Goal: Use online tool/utility: Utilize a website feature to perform a specific function

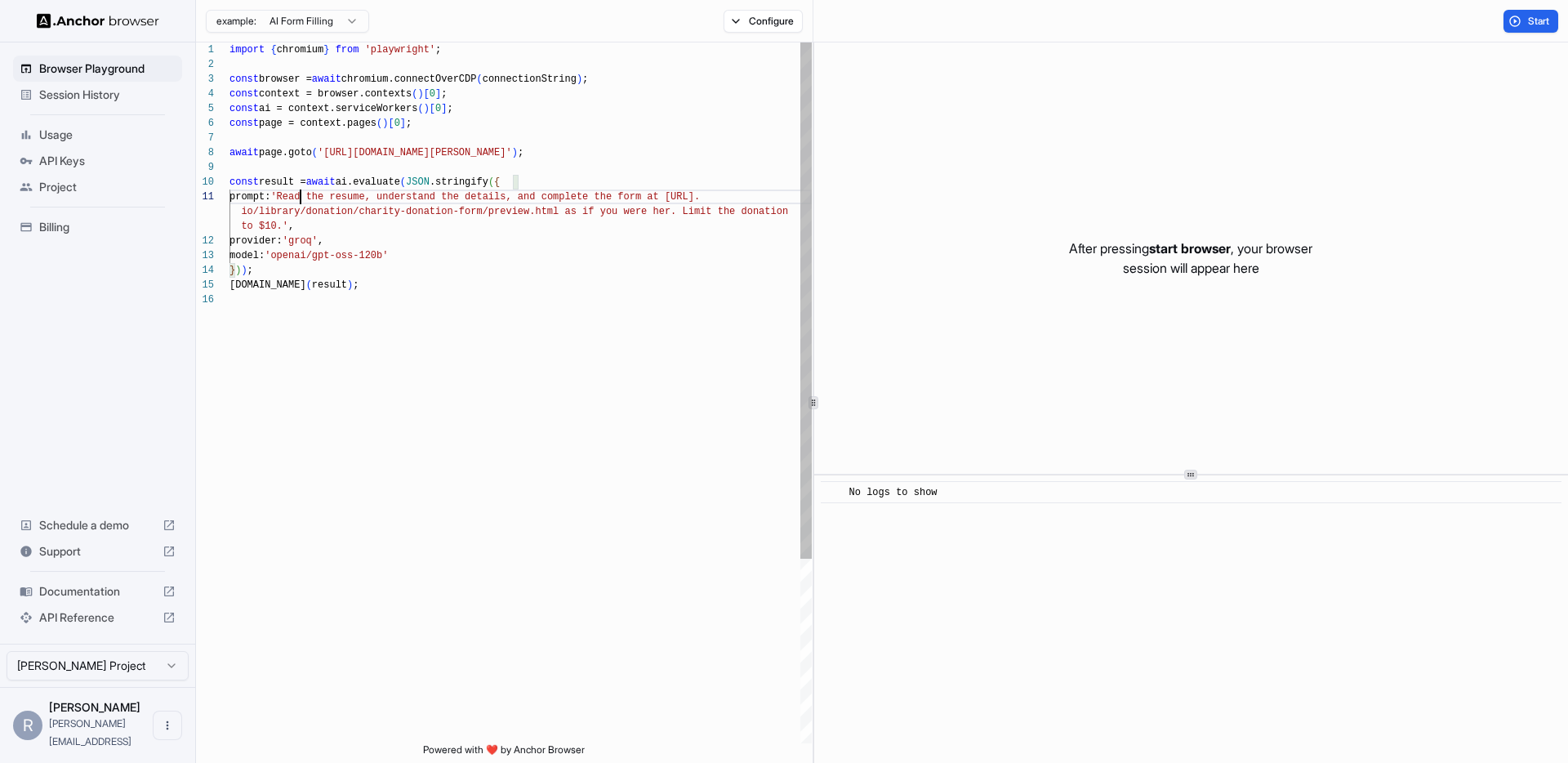
click at [302, 198] on span "'Read the resume, understand the details, and comp" at bounding box center [417, 196] width 294 height 11
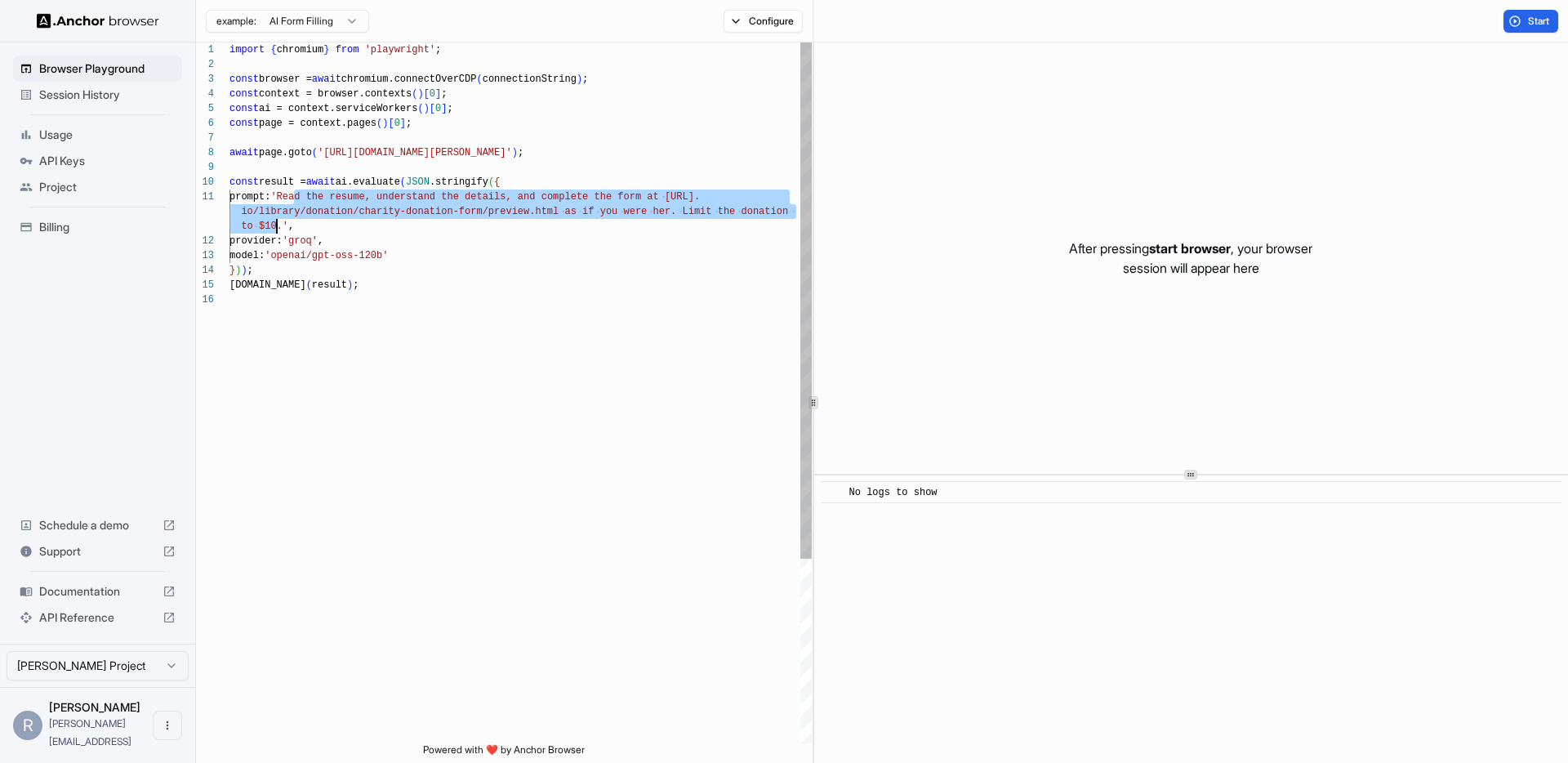
drag, startPoint x: 302, startPoint y: 198, endPoint x: 275, endPoint y: 220, distance: 34.8
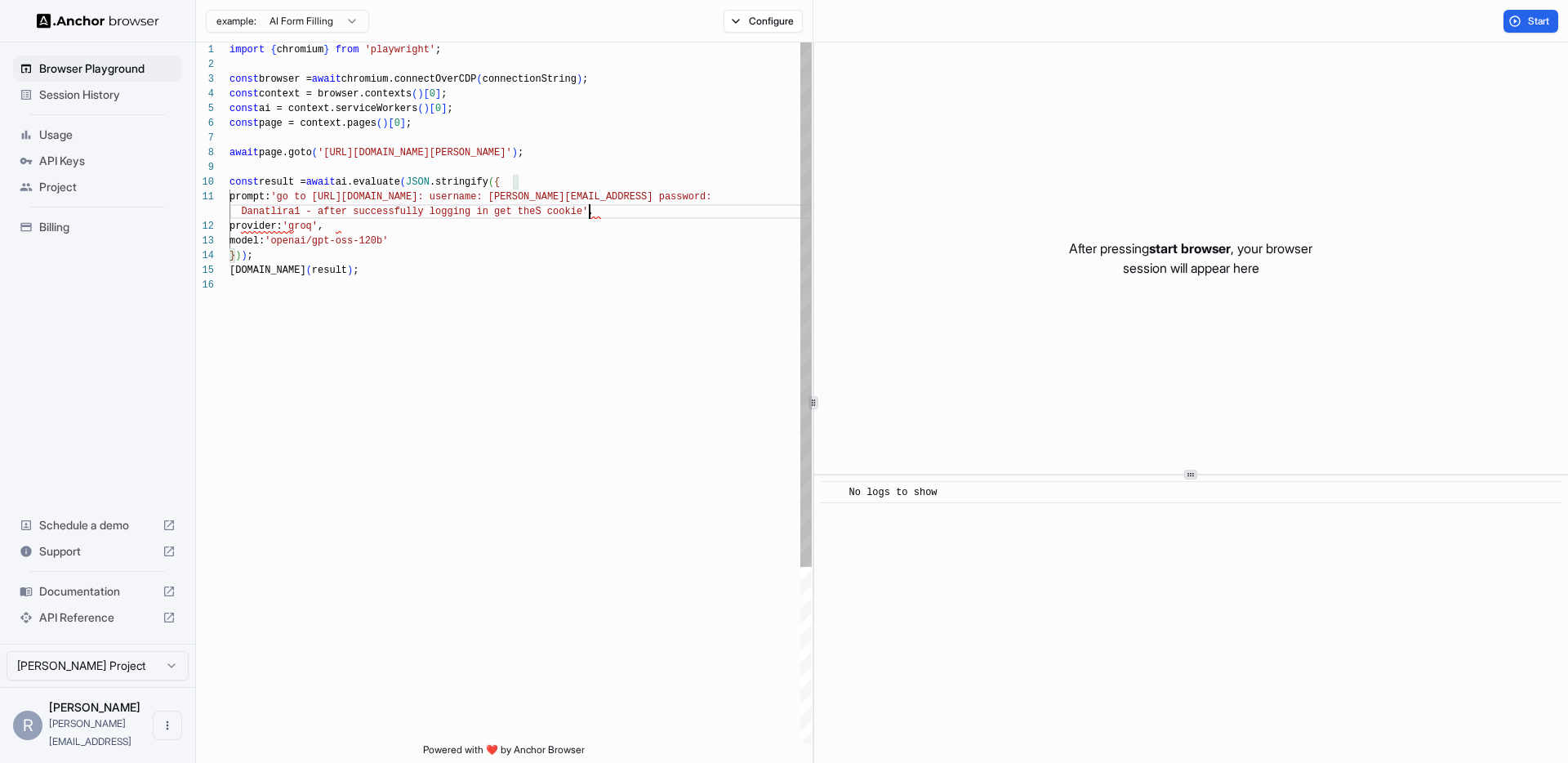
scroll to position [15, 0]
click at [531, 198] on div "import { chromium } from 'playwright' ; const browser = await chromium.connectO…" at bounding box center [520, 510] width 582 height 936
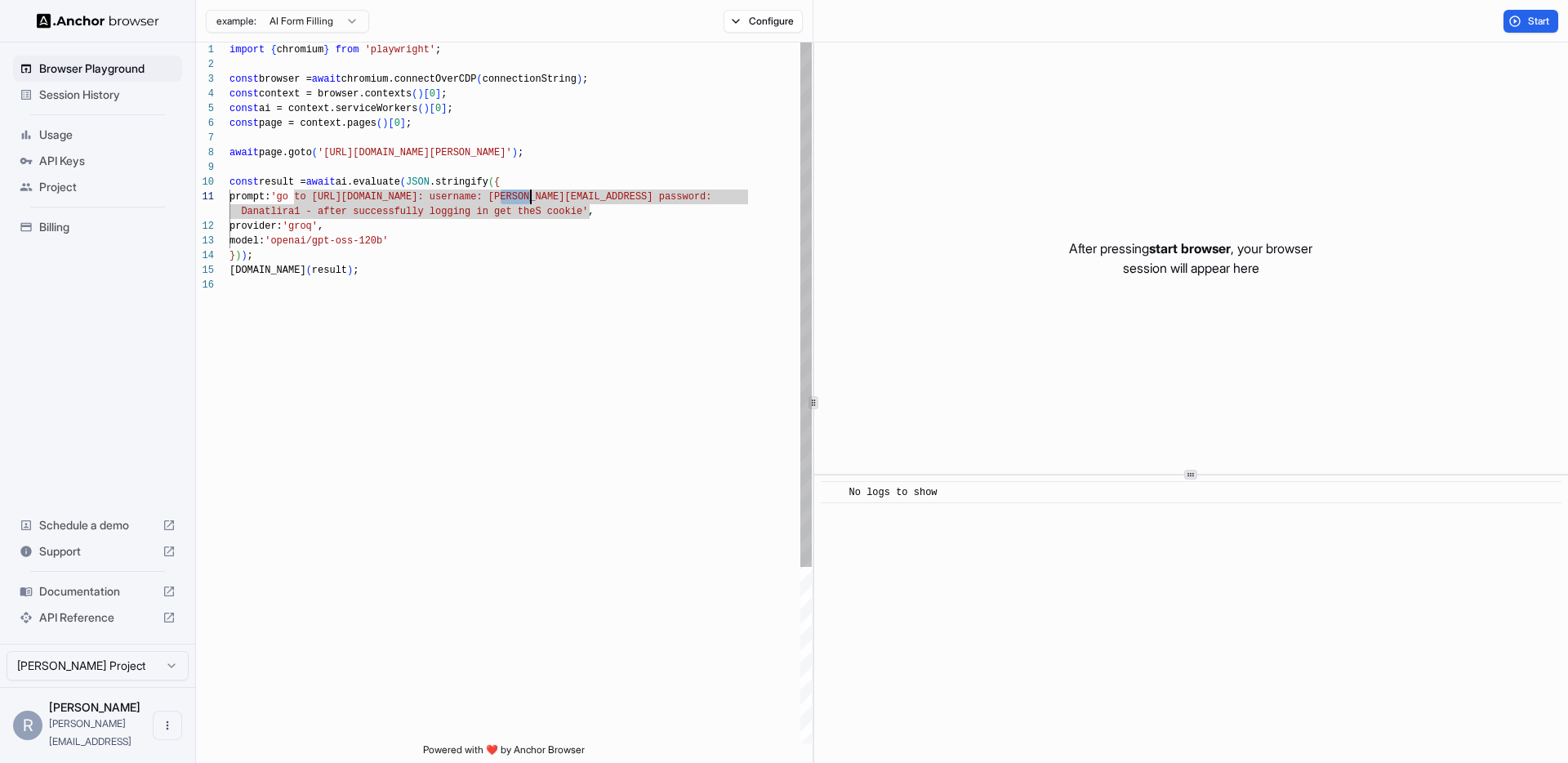
drag, startPoint x: 531, startPoint y: 198, endPoint x: 513, endPoint y: 198, distance: 18.0
click at [513, 198] on div "import { chromium } from 'playwright' ; const browser = await chromium.connectO…" at bounding box center [520, 510] width 582 height 936
click at [347, 198] on div "import { chromium } from 'playwright' ; const browser = await chromium.connectO…" at bounding box center [520, 510] width 582 height 936
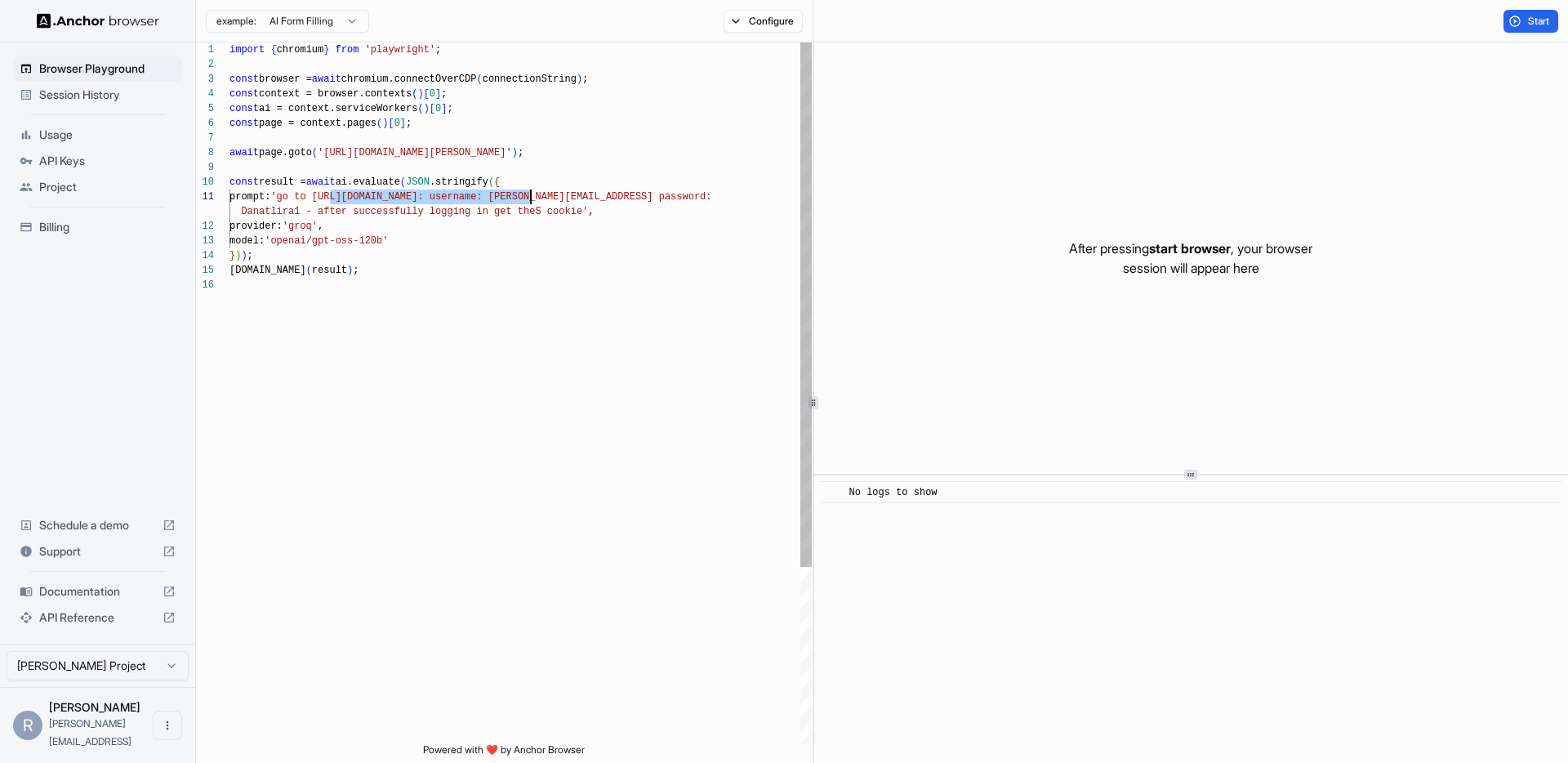
drag, startPoint x: 347, startPoint y: 198, endPoint x: 516, endPoint y: 196, distance: 169.0
click at [331, 150] on span "'[URL][DOMAIN_NAME][PERSON_NAME]'" at bounding box center [414, 152] width 194 height 11
click at [343, 149] on div "import { chromium } from 'playwright' ; const browser = await chromium.connectO…" at bounding box center [520, 510] width 582 height 936
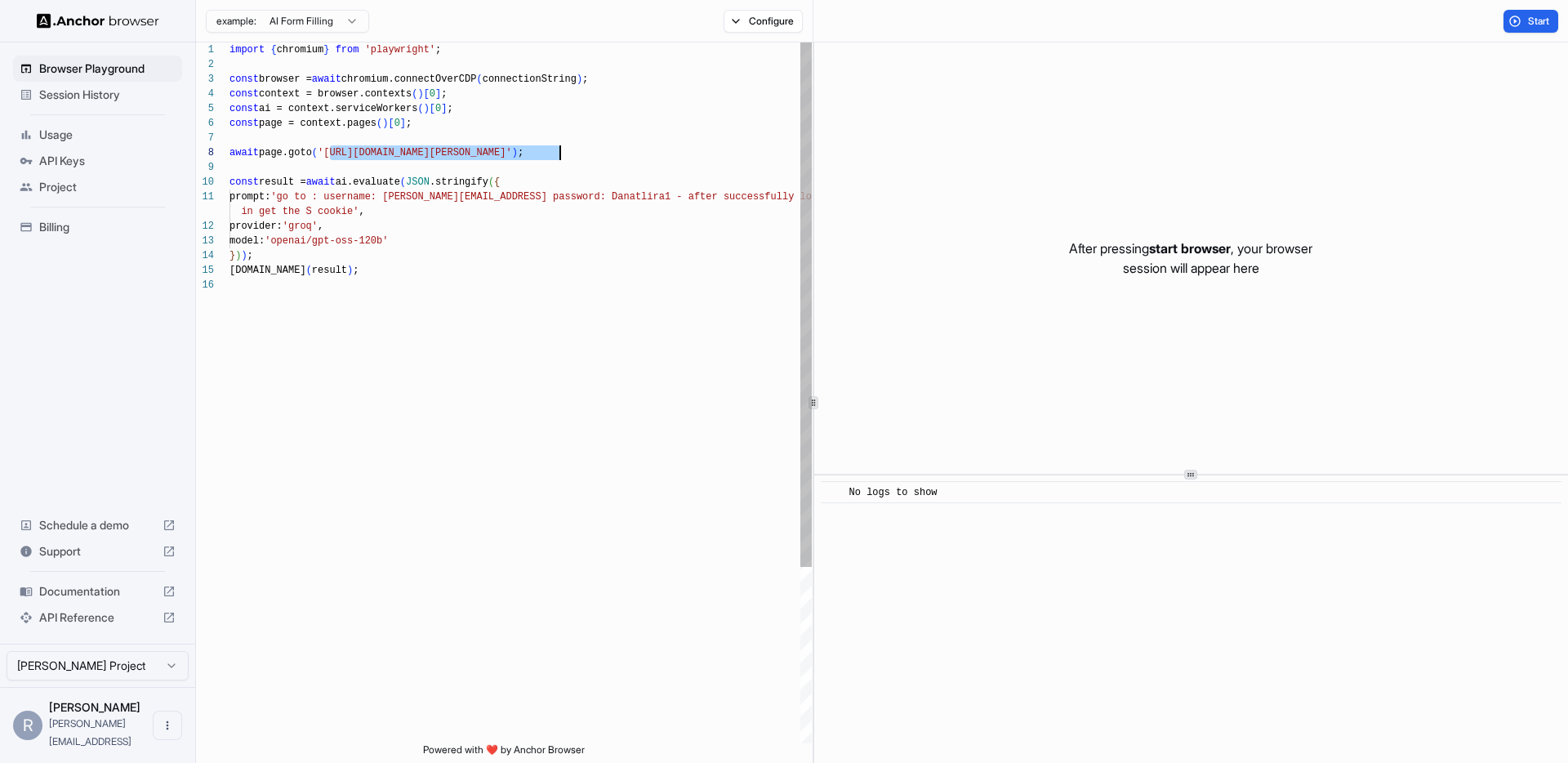
drag, startPoint x: 344, startPoint y: 149, endPoint x: 537, endPoint y: 148, distance: 193.0
click at [512, 148] on span "'[URL][DOMAIN_NAME][PERSON_NAME]'" at bounding box center [414, 152] width 194 height 11
click at [302, 199] on div "import { chromium } from 'playwright' ; const browser = await chromium.connectO…" at bounding box center [520, 510] width 582 height 936
drag, startPoint x: 302, startPoint y: 199, endPoint x: 318, endPoint y: 198, distance: 16.0
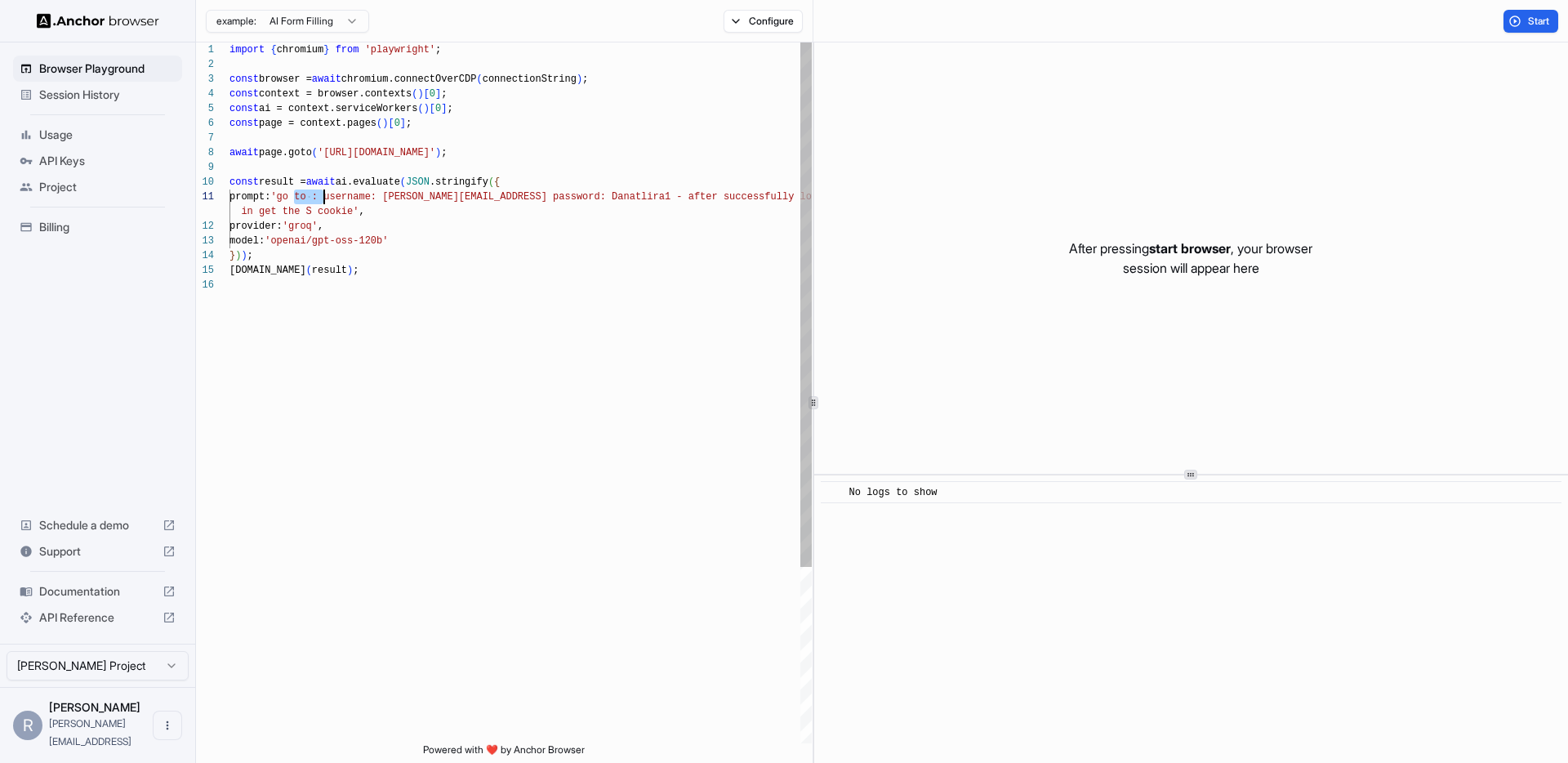
click at [318, 198] on span "'go to : username: [PERSON_NAME][EMAIL_ADDRESS] password: Danatl" at bounding box center [458, 196] width 377 height 11
drag, startPoint x: 290, startPoint y: 212, endPoint x: 303, endPoint y: 217, distance: 13.9
click at [290, 212] on span "successfully logging in get the S cookie'" at bounding box center [361, 211] width 241 height 11
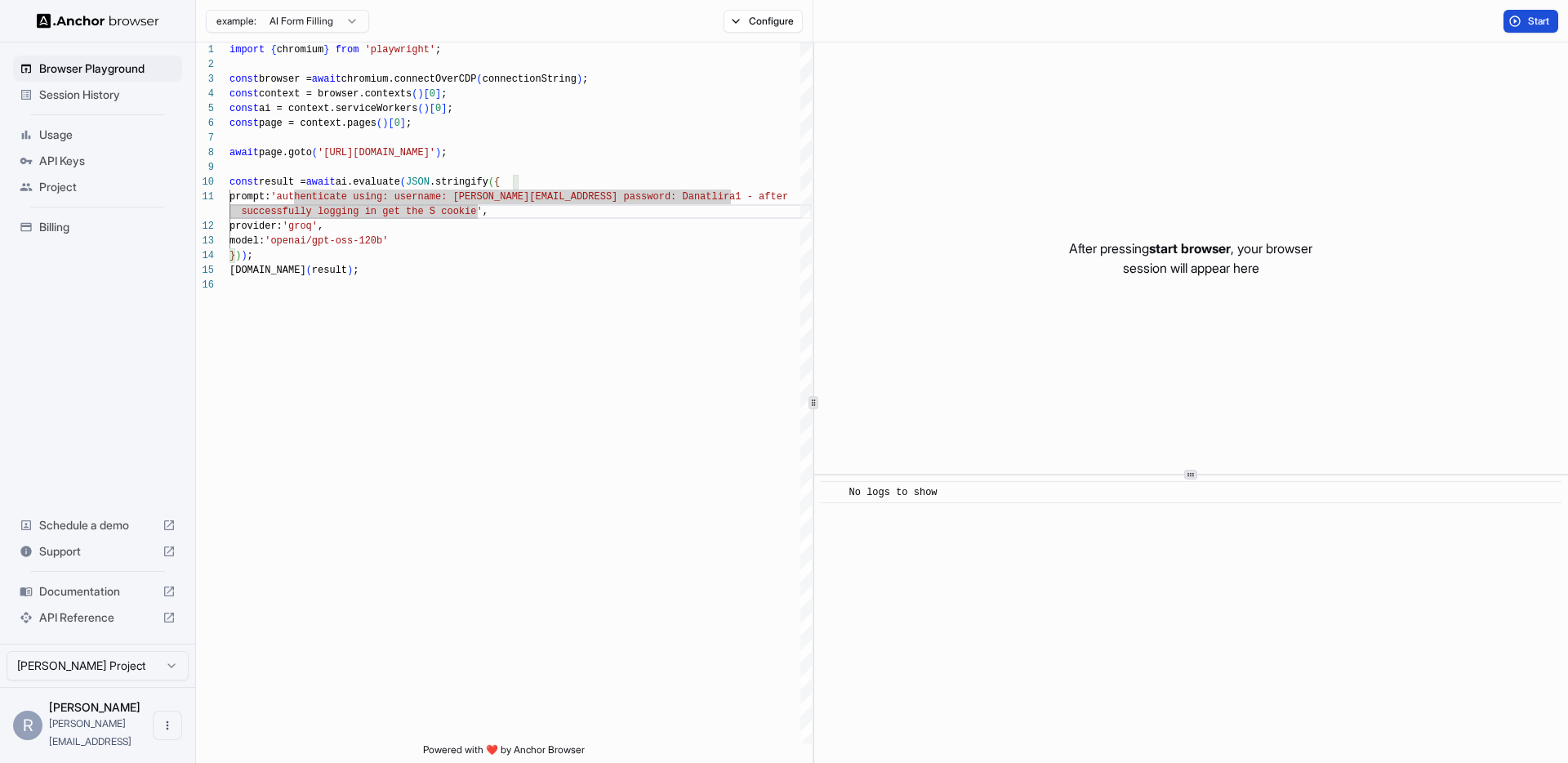
click at [1520, 21] on button "Start" at bounding box center [1531, 21] width 55 height 23
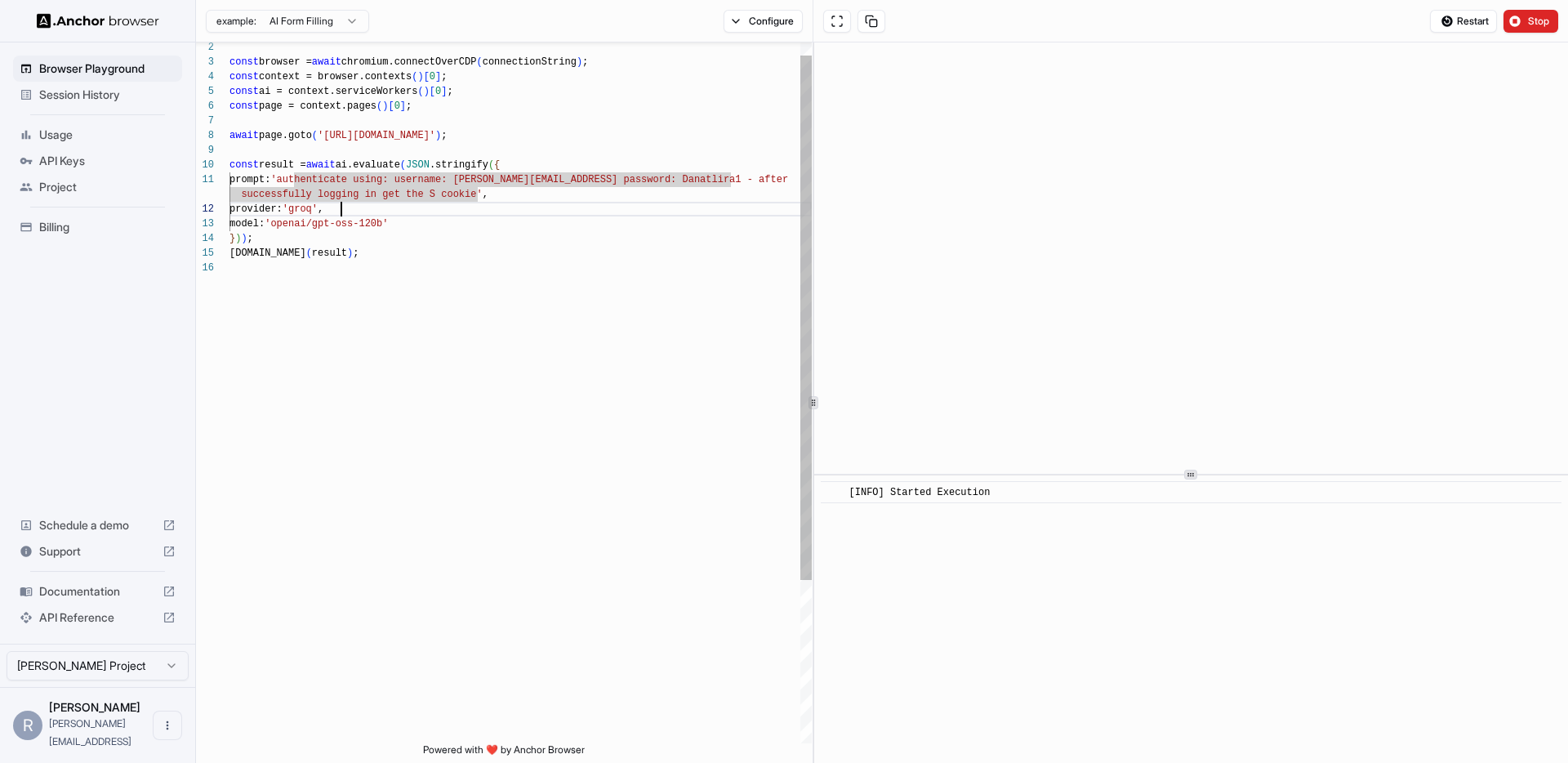
scroll to position [29, 0]
click at [645, 214] on div "const browser = await chromium.connectOverCDP ( connectionString ) ; const cont…" at bounding box center [520, 493] width 582 height 936
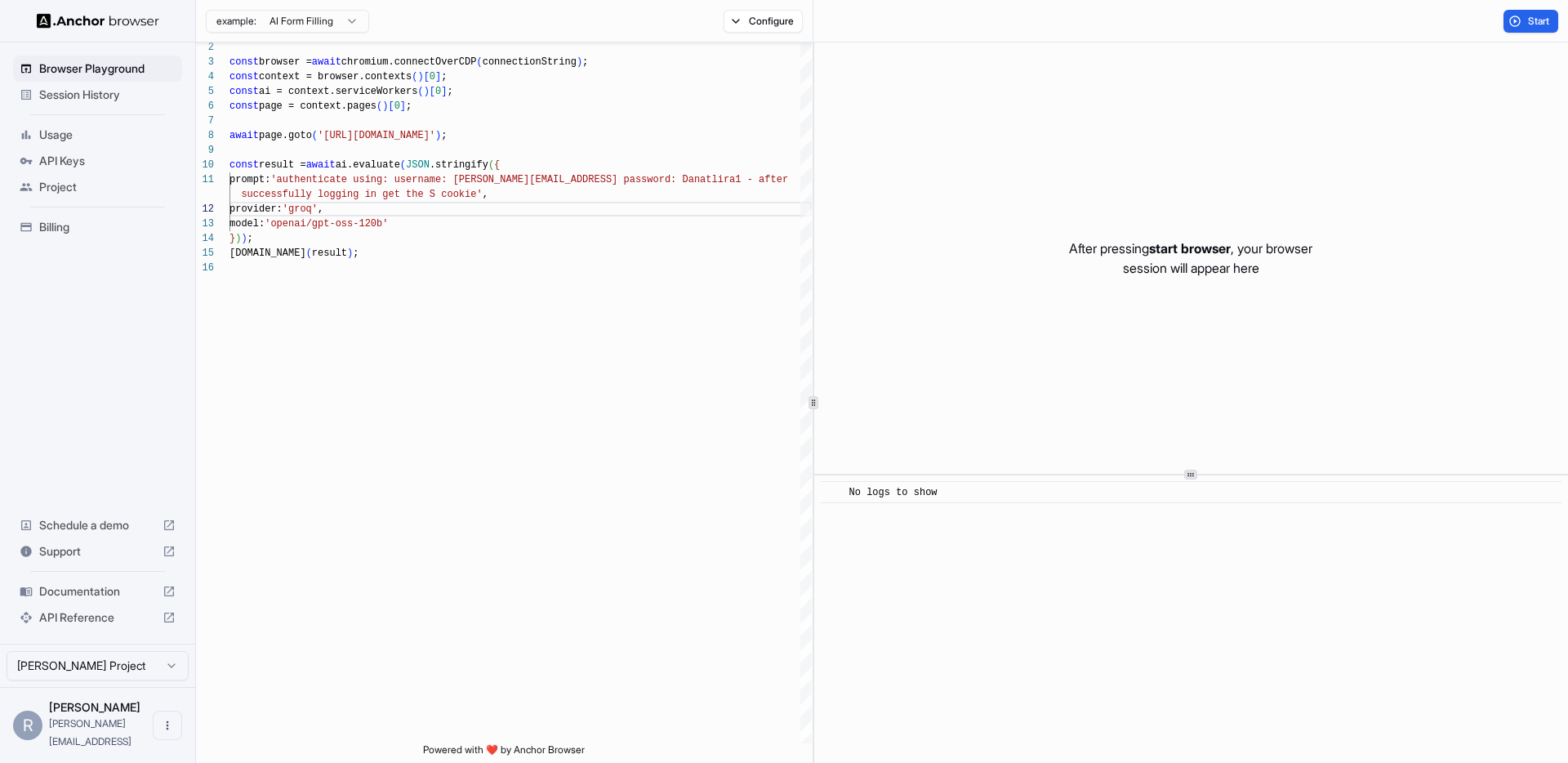
scroll to position [0, 0]
click at [648, 249] on div "const browser = await chromium.connectOverCDP ( connectionString ) ; const cont…" at bounding box center [520, 493] width 582 height 936
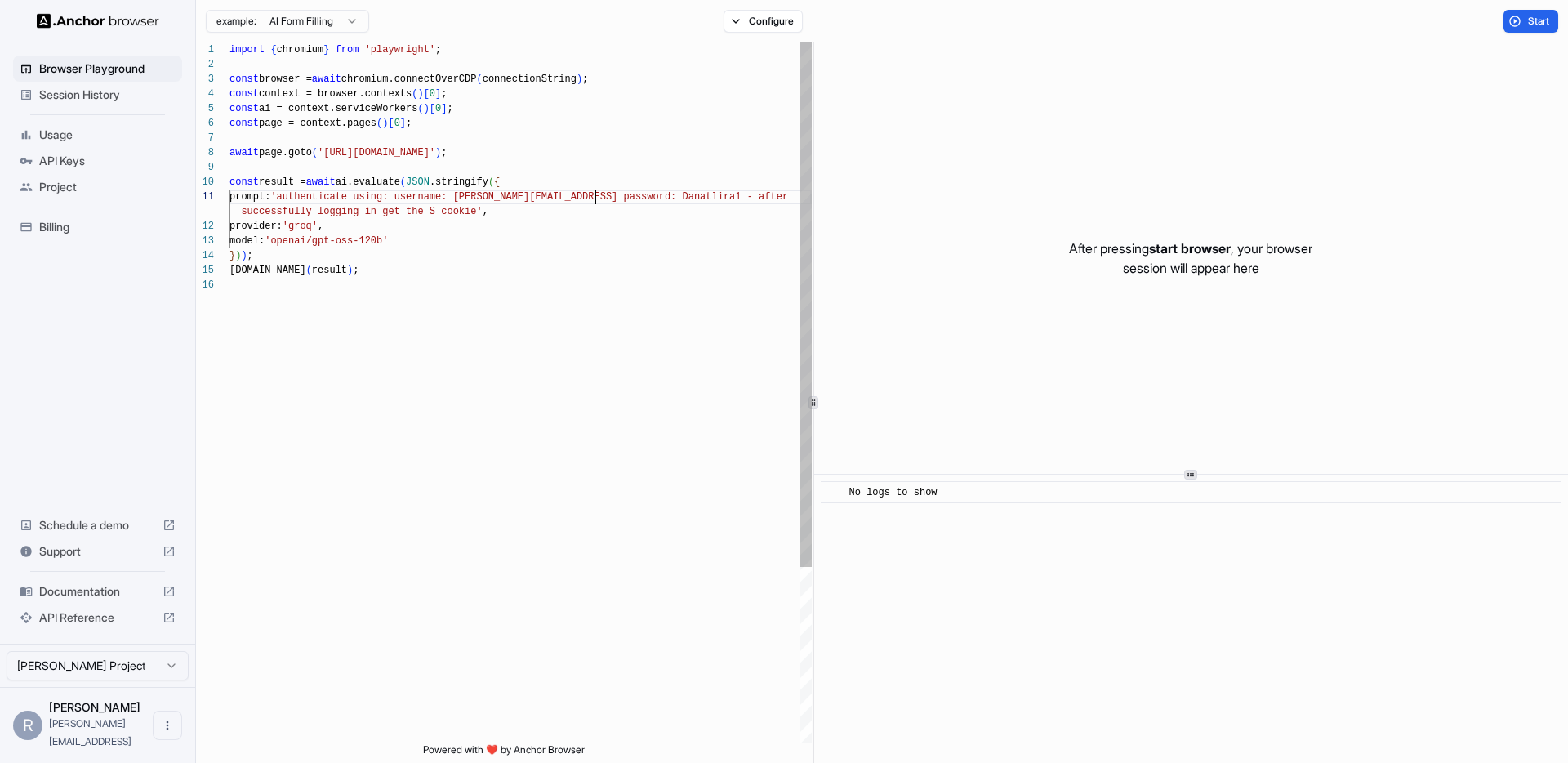
click at [598, 198] on div "const browser = await chromium.connectOverCDP ( connectionString ) ; const cont…" at bounding box center [520, 510] width 582 height 936
click at [629, 235] on div "const browser = await chromium.connectOverCDP ( connectionString ) ; const cont…" at bounding box center [520, 510] width 582 height 936
click at [463, 213] on div "const browser = await chromium.connectOverCDP ( connectionString ) ; const cont…" at bounding box center [520, 510] width 582 height 936
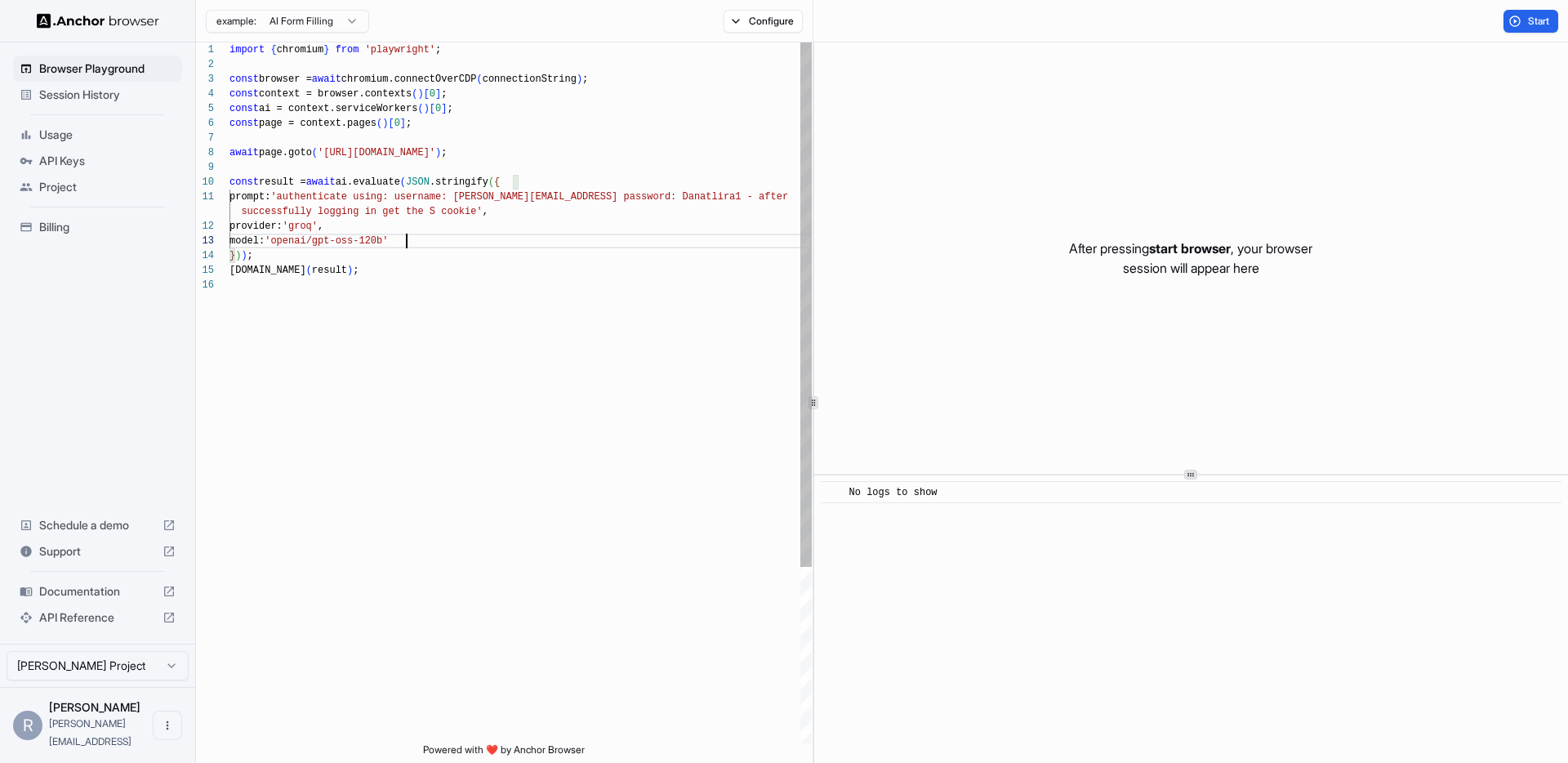
scroll to position [15, 0]
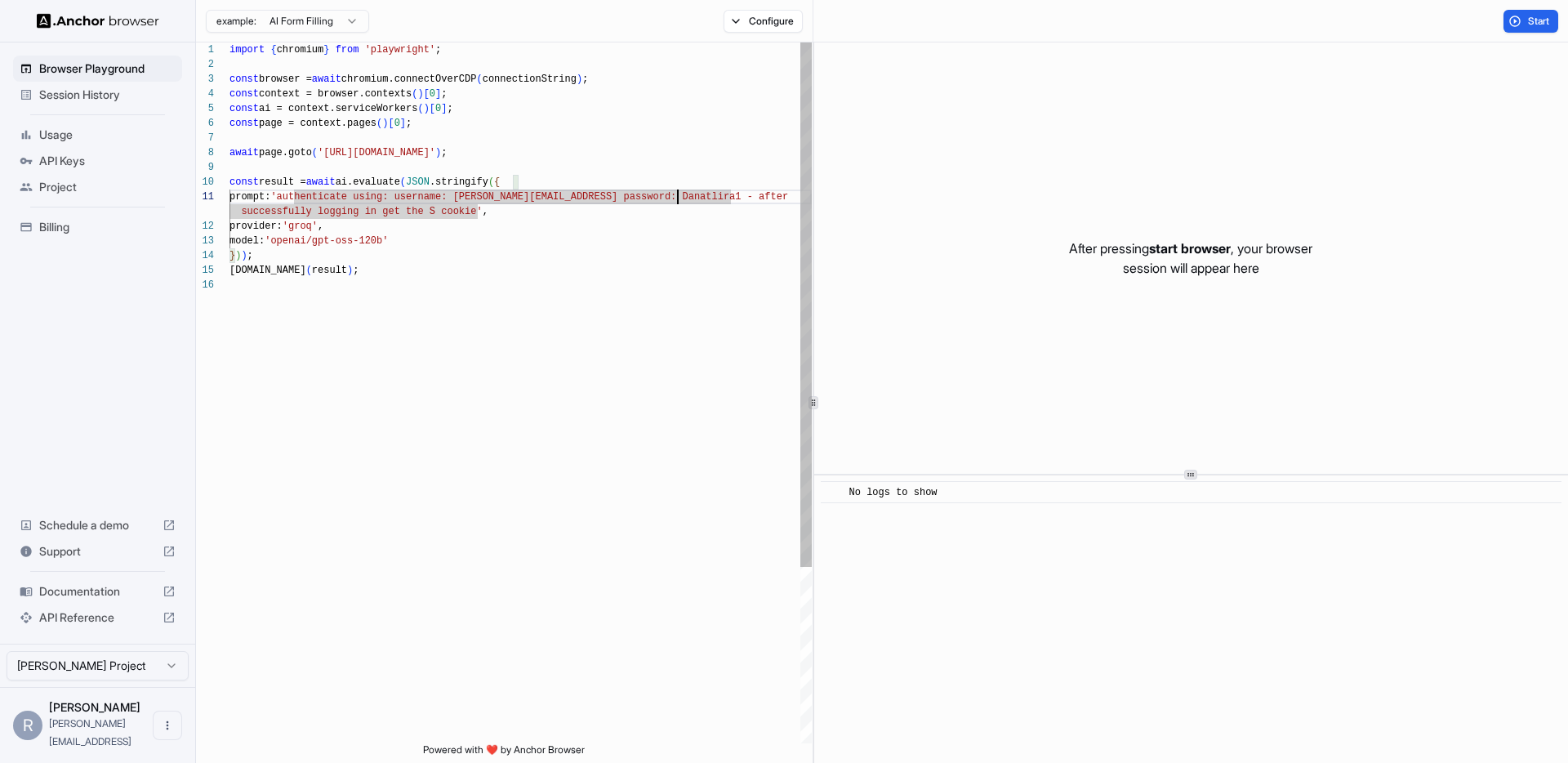
click at [679, 197] on div "const browser = await chromium.connectOverCDP ( connectionString ) ; const cont…" at bounding box center [520, 510] width 582 height 936
drag, startPoint x: 650, startPoint y: 278, endPoint x: 676, endPoint y: 220, distance: 63.6
click at [650, 278] on div at bounding box center [520, 285] width 582 height 15
click at [678, 198] on div "const browser = await chromium.connectOverCDP ( connectionString ) ; const cont…" at bounding box center [520, 510] width 582 height 936
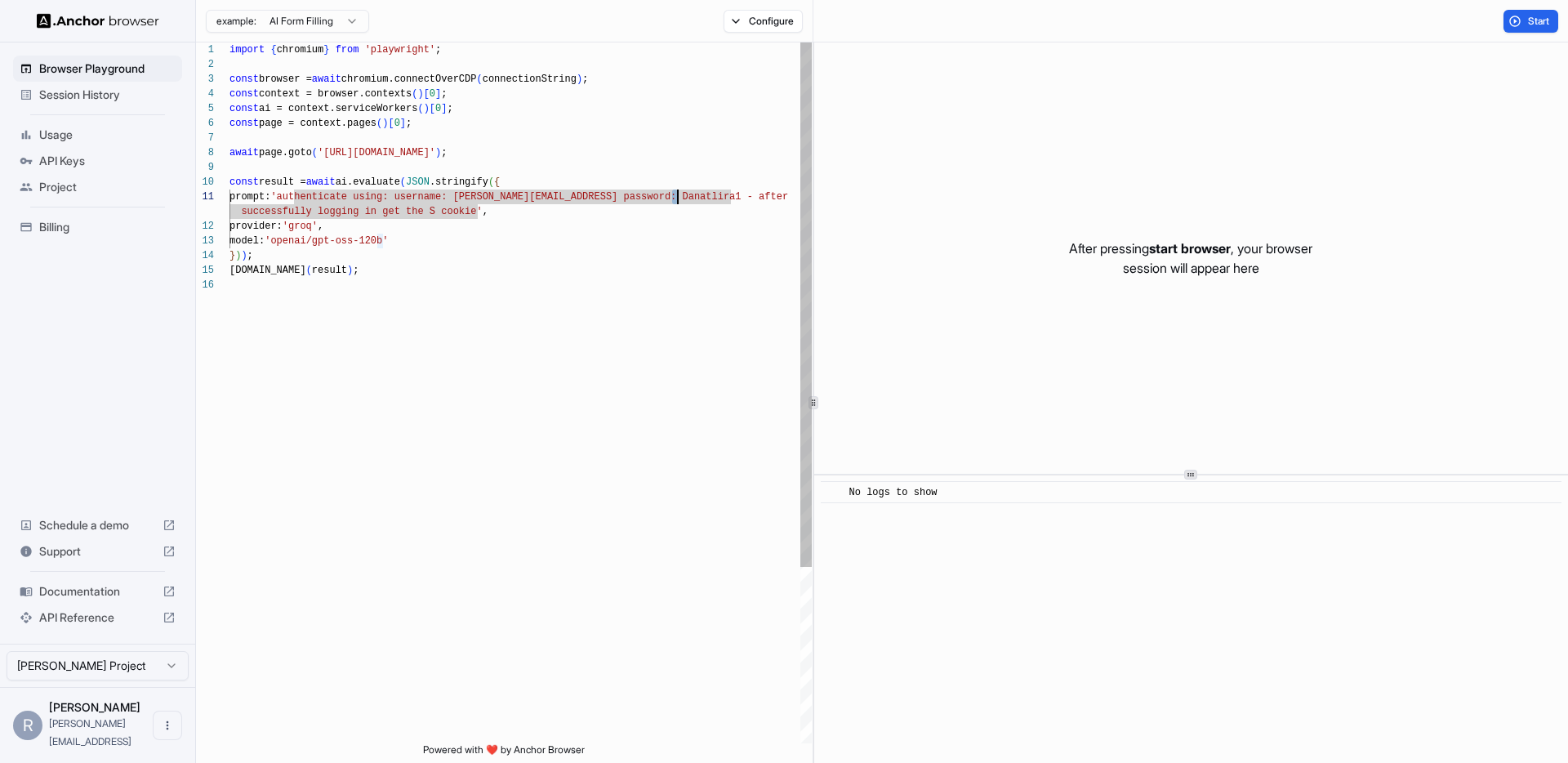
click at [679, 198] on span "word: Danatlira1 - after" at bounding box center [717, 196] width 141 height 11
click at [685, 202] on div "const browser = await chromium.connectOverCDP ( connectionString ) ; const cont…" at bounding box center [520, 510] width 582 height 936
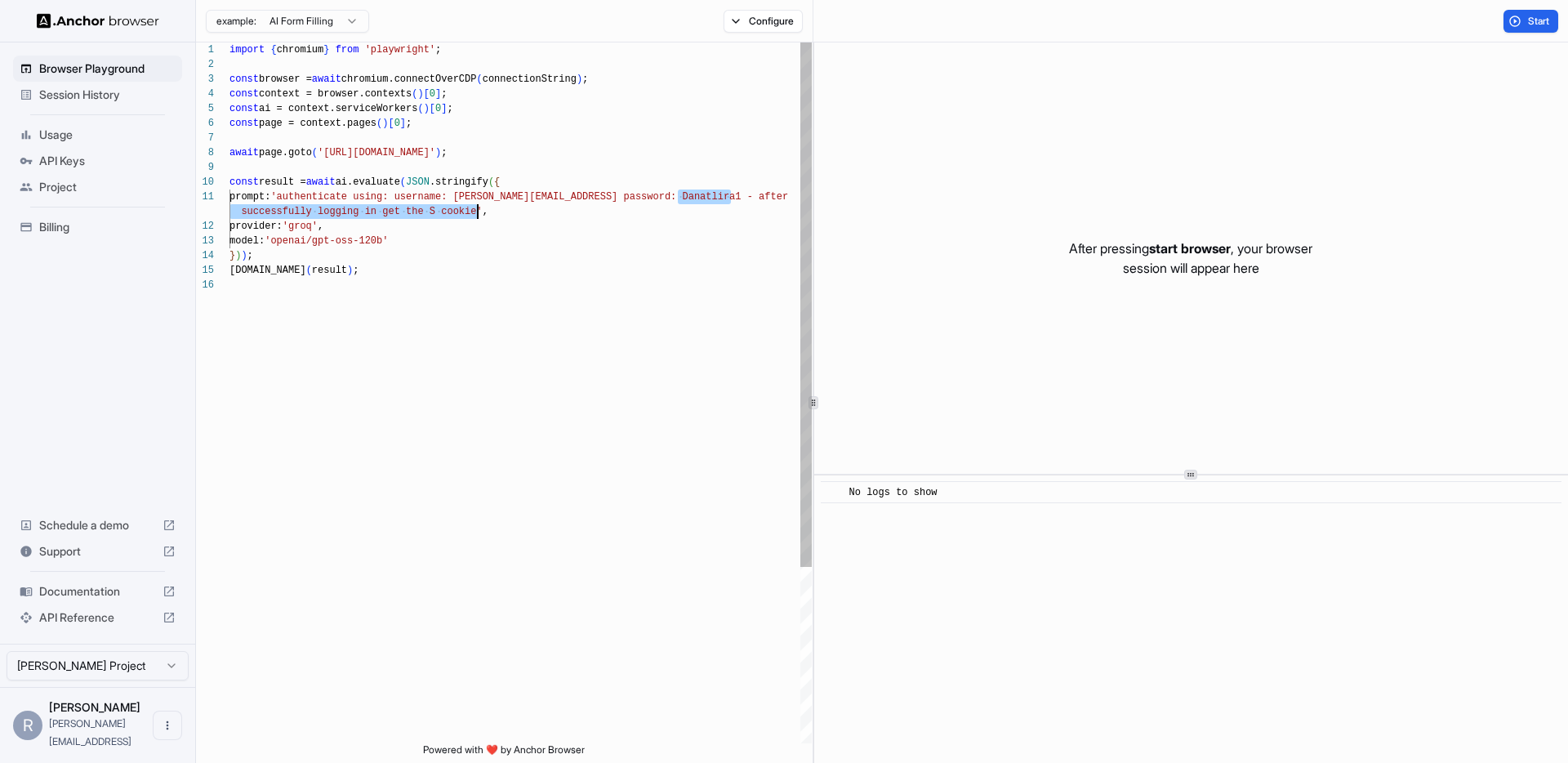
drag, startPoint x: 679, startPoint y: 200, endPoint x: 478, endPoint y: 216, distance: 201.6
click at [527, 287] on div "const browser = await chromium.connectOverCDP ( connectionString ) ; const cont…" at bounding box center [520, 503] width 582 height 922
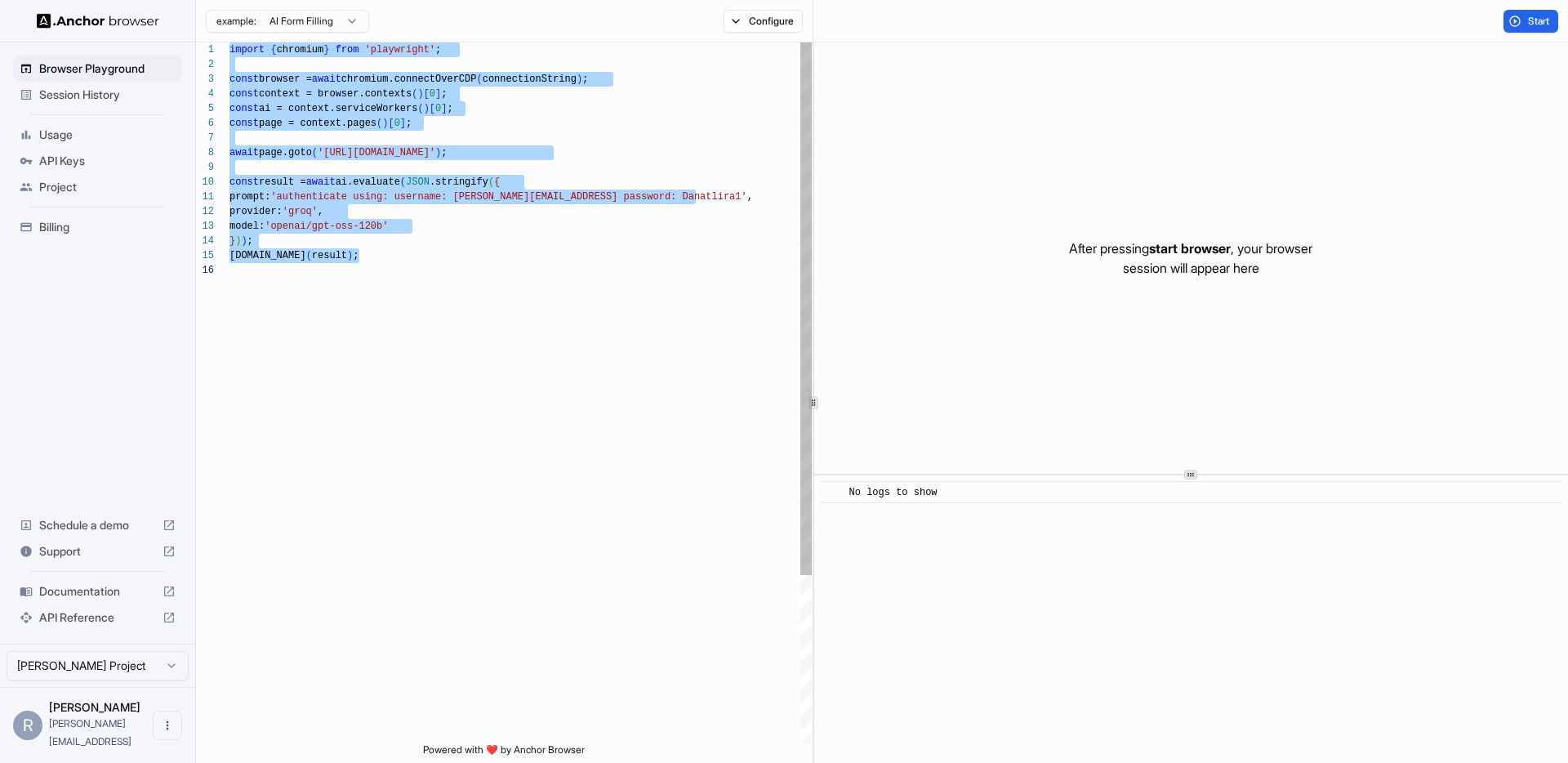
scroll to position [29, 0]
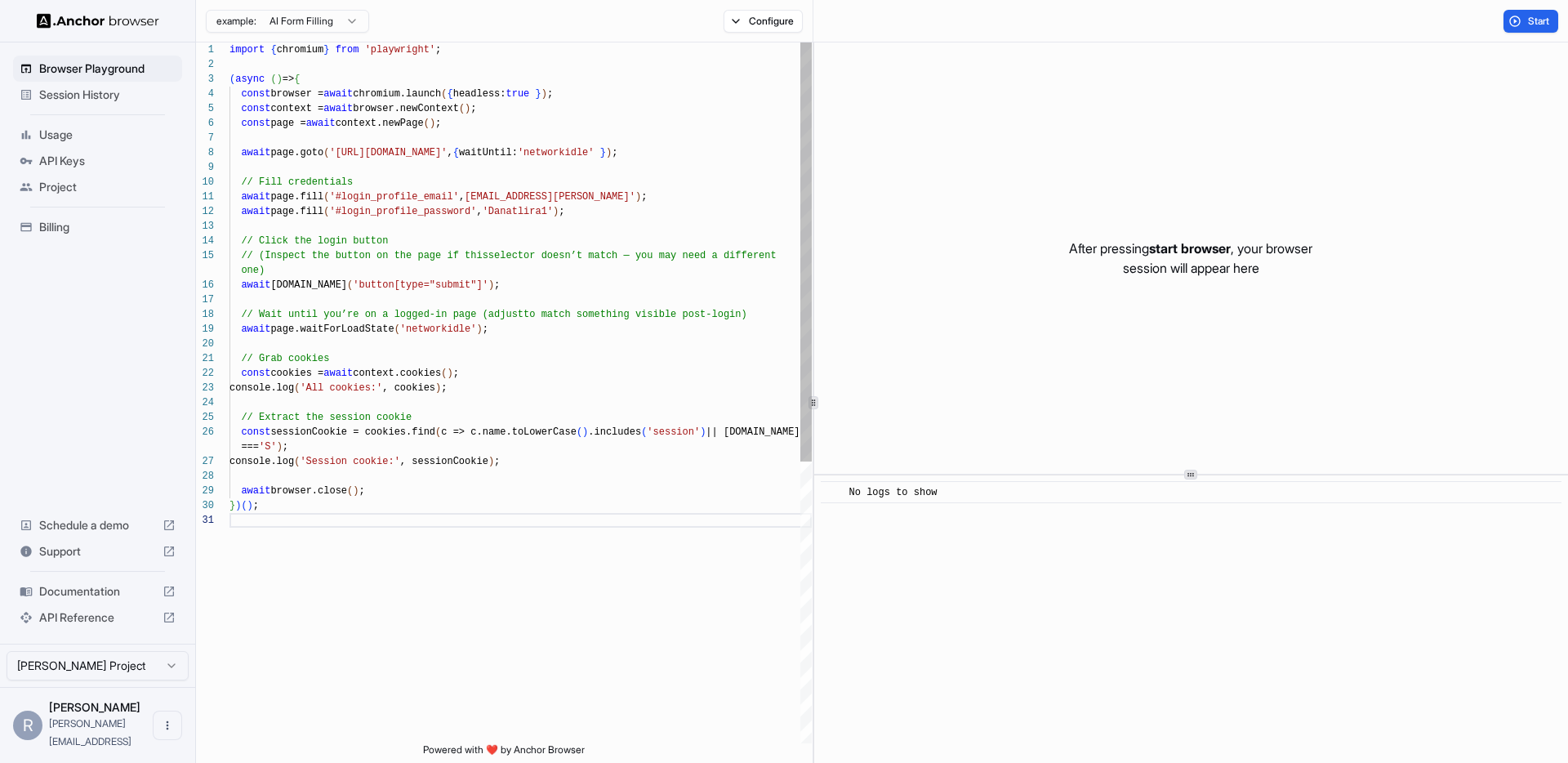
type textarea "**********"
click at [617, 248] on div "( async ( ) => { const browser = await chromium.launch ( { headless: true } ) ;…" at bounding box center [520, 627] width 582 height 1171
click at [1511, 28] on button "Start" at bounding box center [1531, 21] width 55 height 23
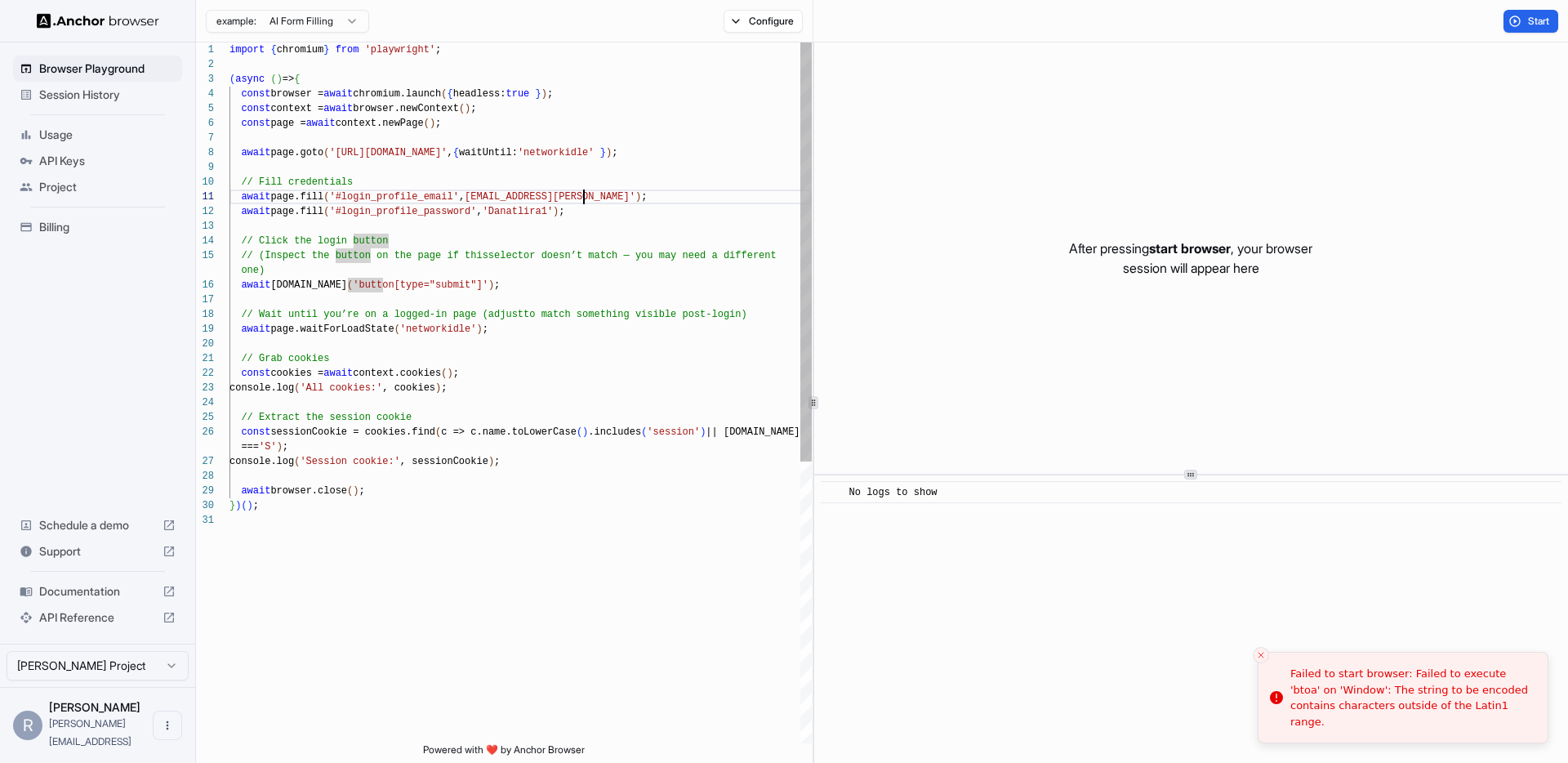
scroll to position [0, 0]
click at [639, 199] on div "( async ( ) => { const browser = await chromium.launch ( { headless: true } ) ;…" at bounding box center [520, 627] width 582 height 1171
type textarea "****"
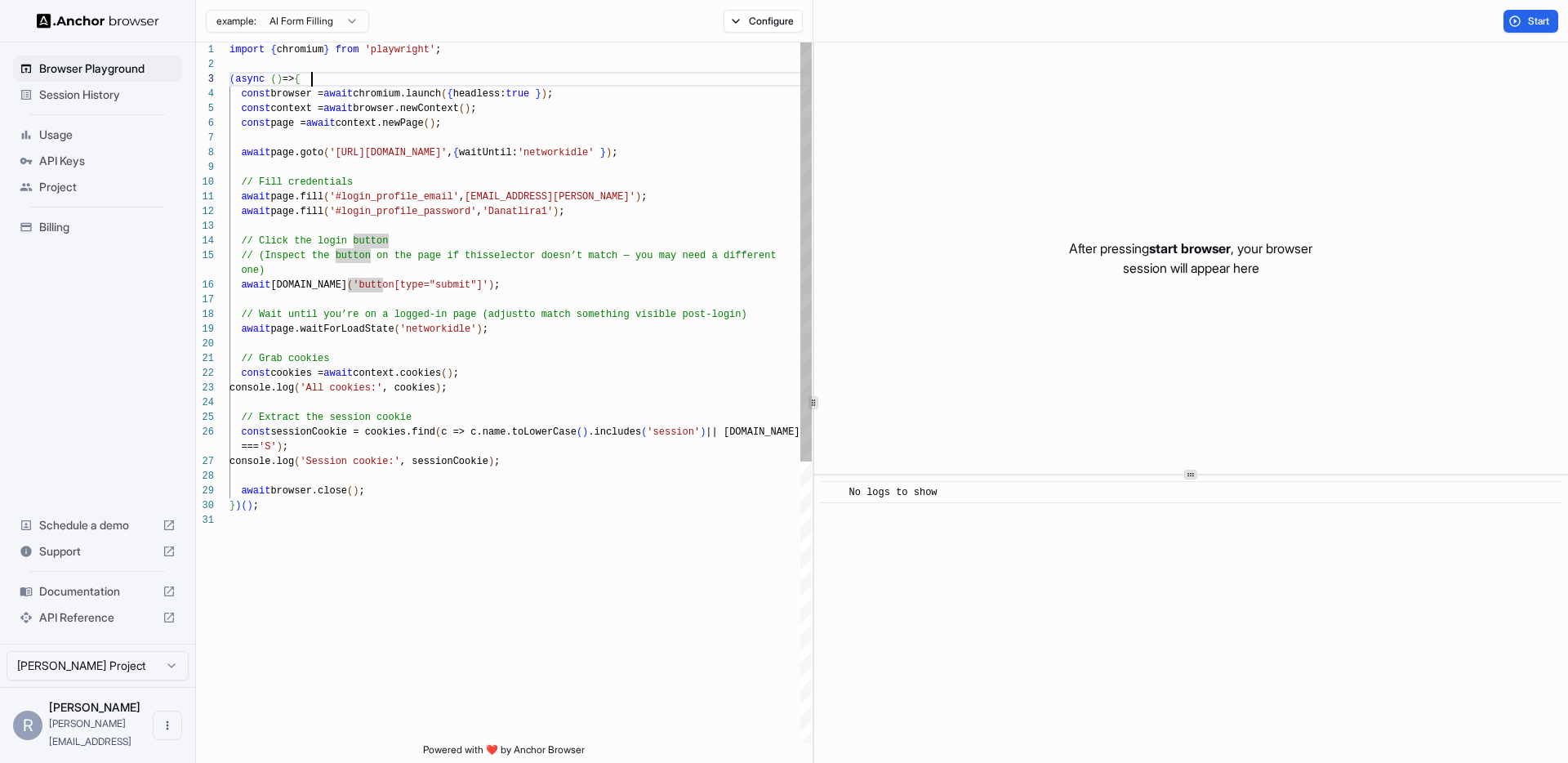
click at [359, 82] on div "( async ( ) => { const browser = await chromium.launch ( { headless: true } ) ;…" at bounding box center [520, 627] width 582 height 1171
click at [358, 82] on div "( async ( ) => {" at bounding box center [520, 79] width 582 height 15
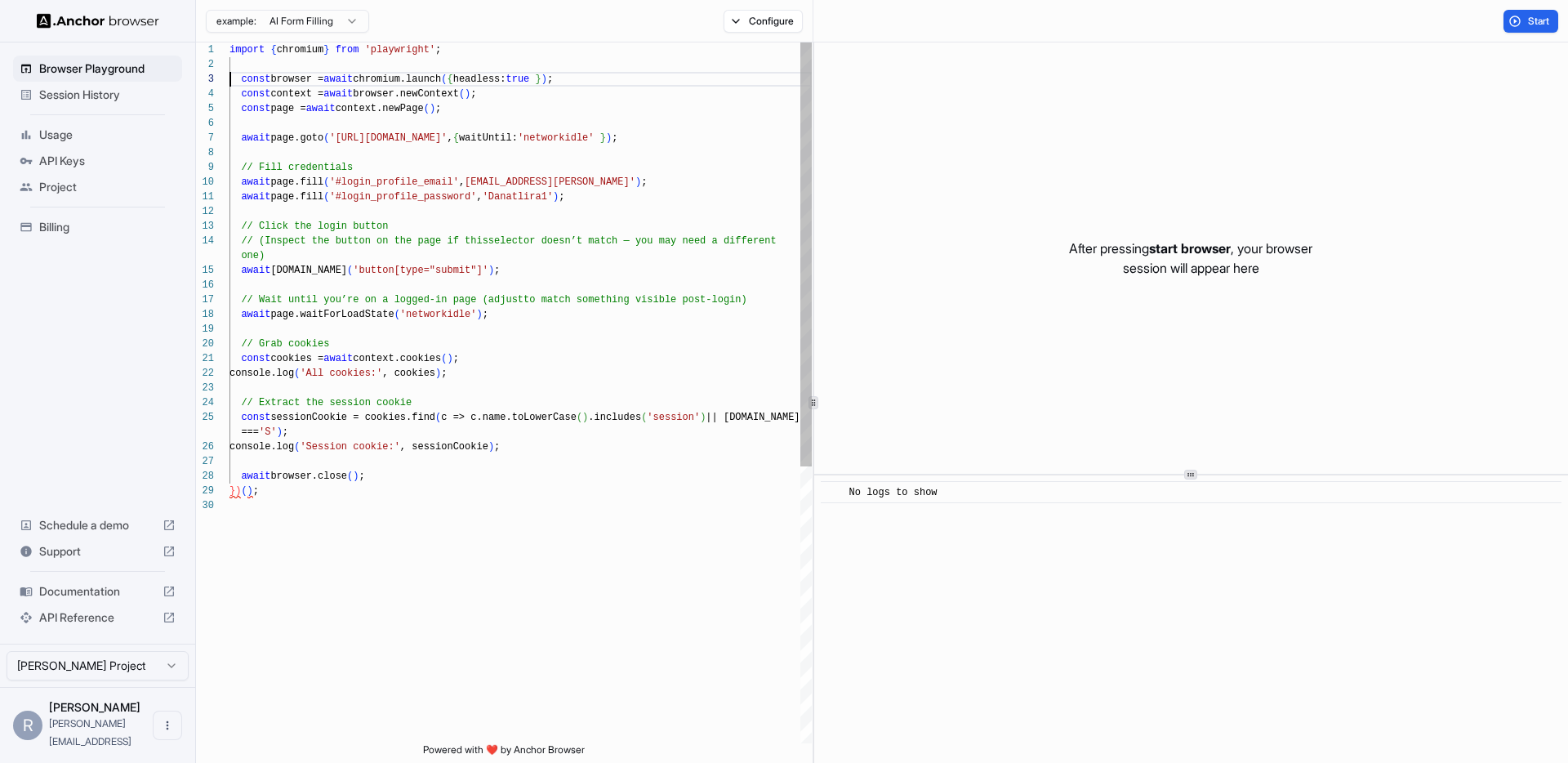
type textarea "*****"
click at [314, 491] on div "const browser = await chromium.launch ( { headless: true } ) ; const context = …" at bounding box center [520, 620] width 582 height 1156
click at [314, 490] on div "} ) ( ) ;" at bounding box center [520, 491] width 582 height 15
click at [314, 490] on div "const browser = await chromium.launch ( { headless: true } ) ; const context = …" at bounding box center [520, 620] width 582 height 1156
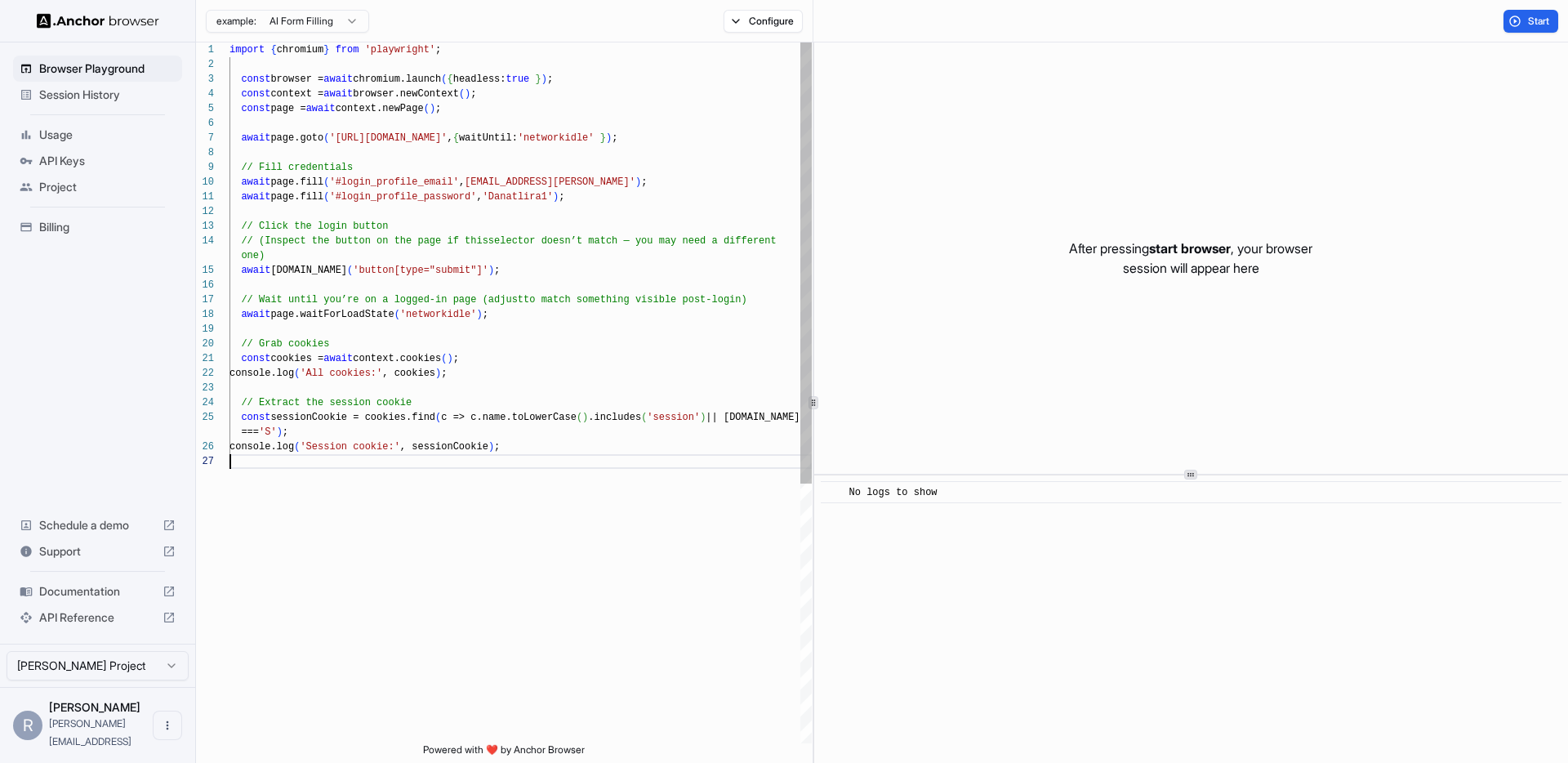
scroll to position [117, 0]
click at [1507, 18] on button "Start" at bounding box center [1531, 21] width 55 height 23
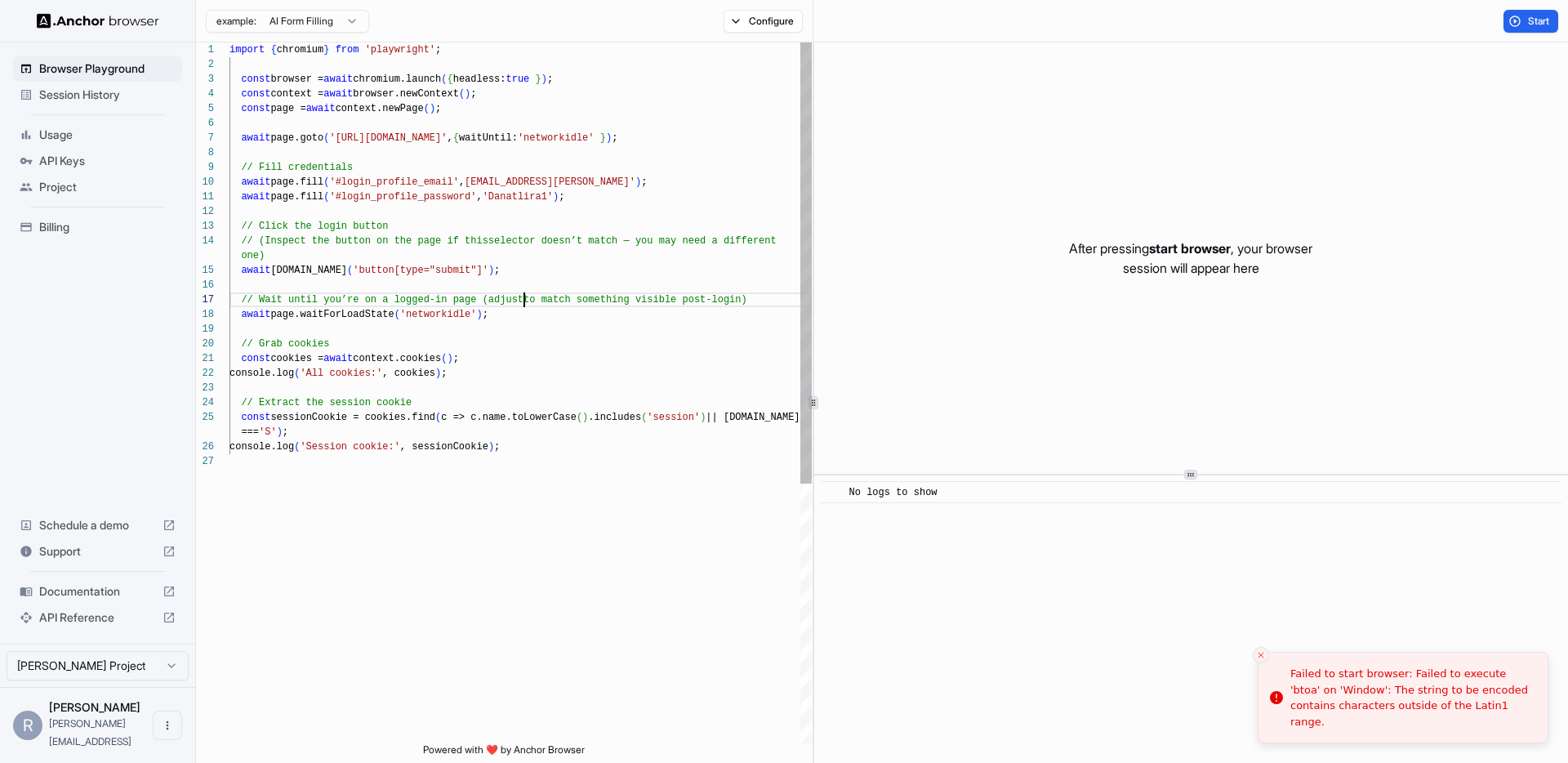
click at [525, 293] on div "const browser = await chromium.launch ( { headless: true } ) ; const context = …" at bounding box center [520, 598] width 582 height 1112
type textarea "**********"
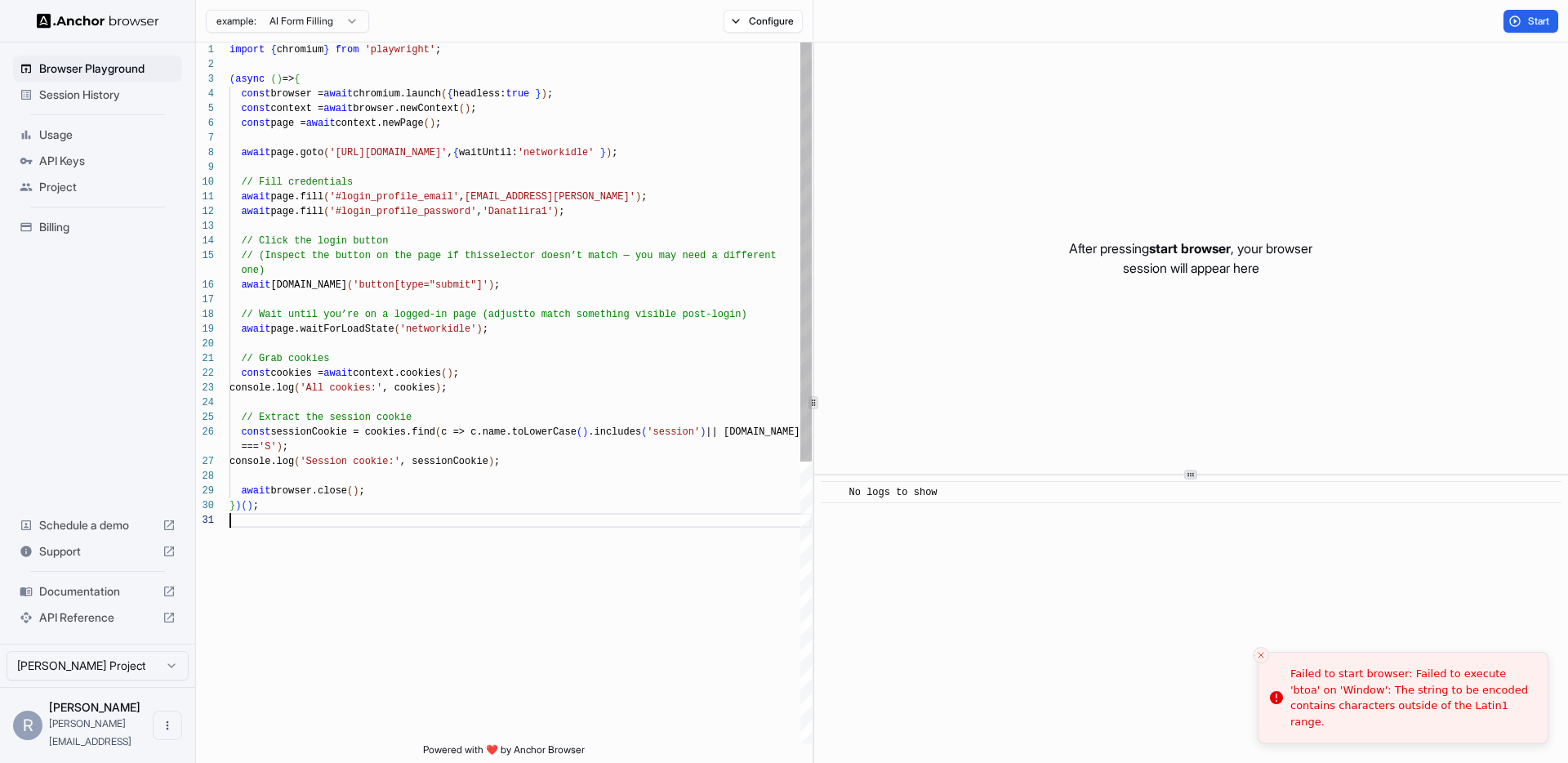
scroll to position [29, 0]
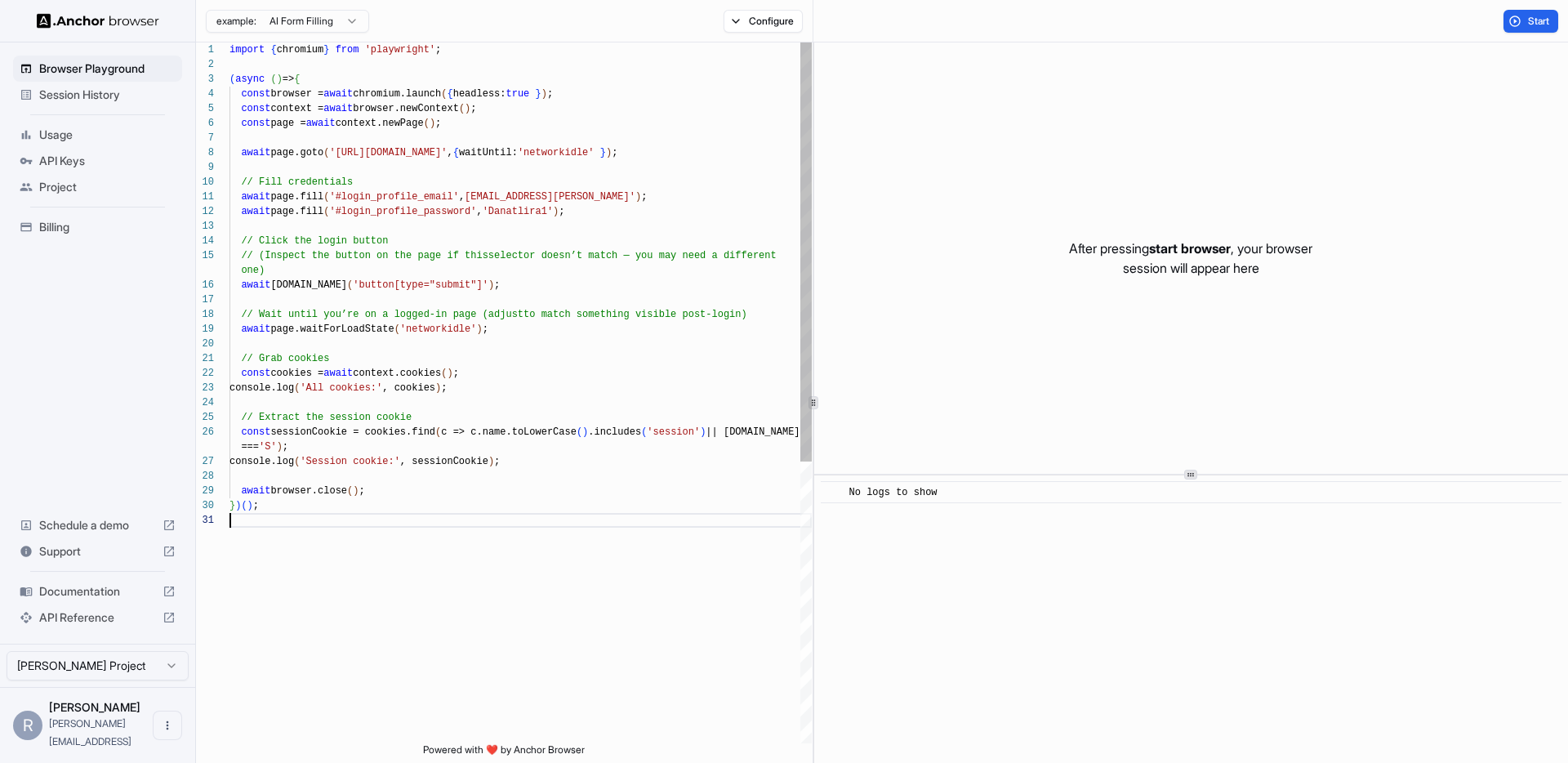
type textarea "**********"
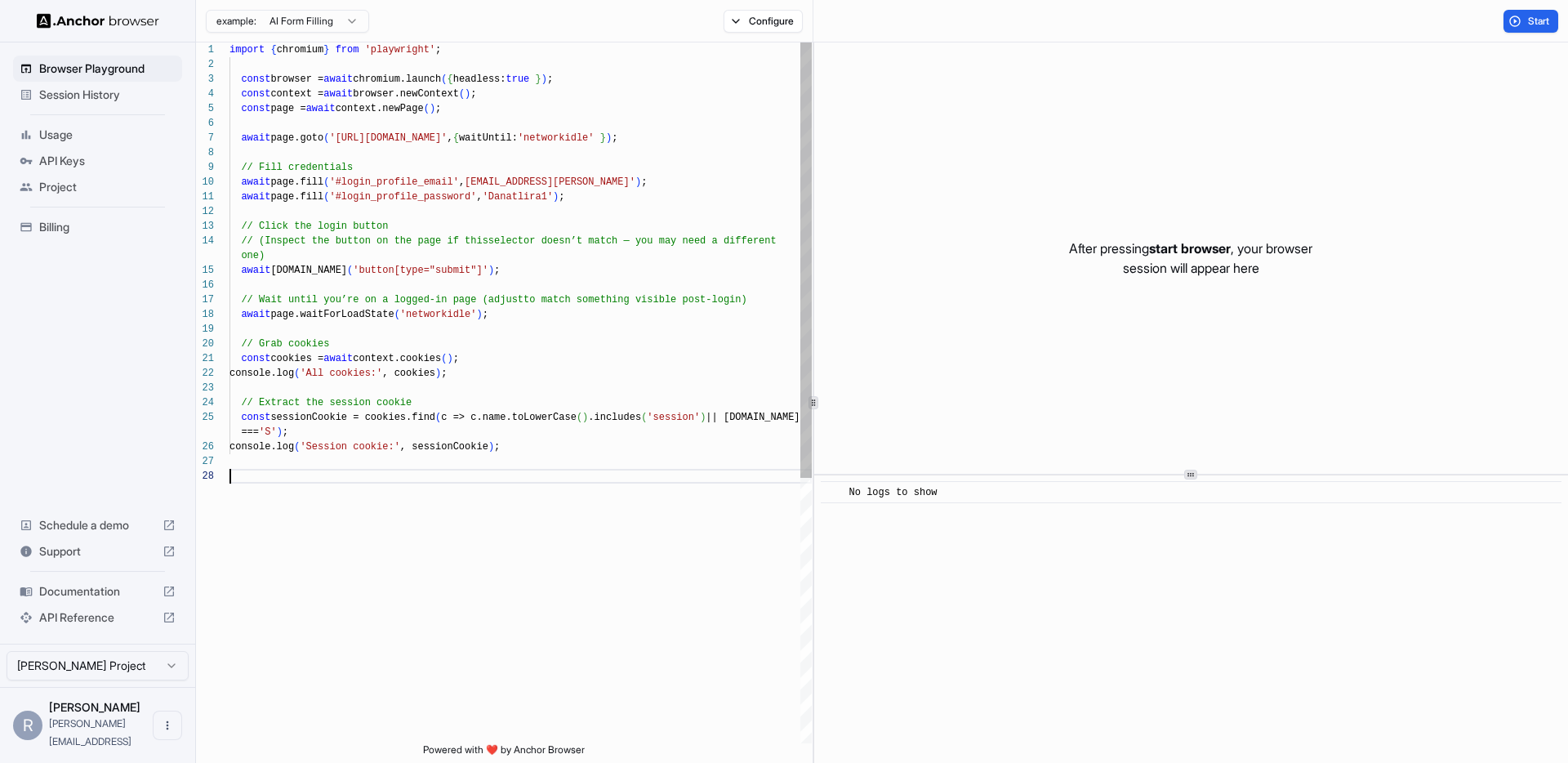
scroll to position [117, 0]
click at [246, 83] on div "const browser = await chromium.launch ( { headless: true } ) ; const context = …" at bounding box center [520, 598] width 582 height 1112
click at [242, 165] on span "// Fill credentials" at bounding box center [297, 167] width 112 height 11
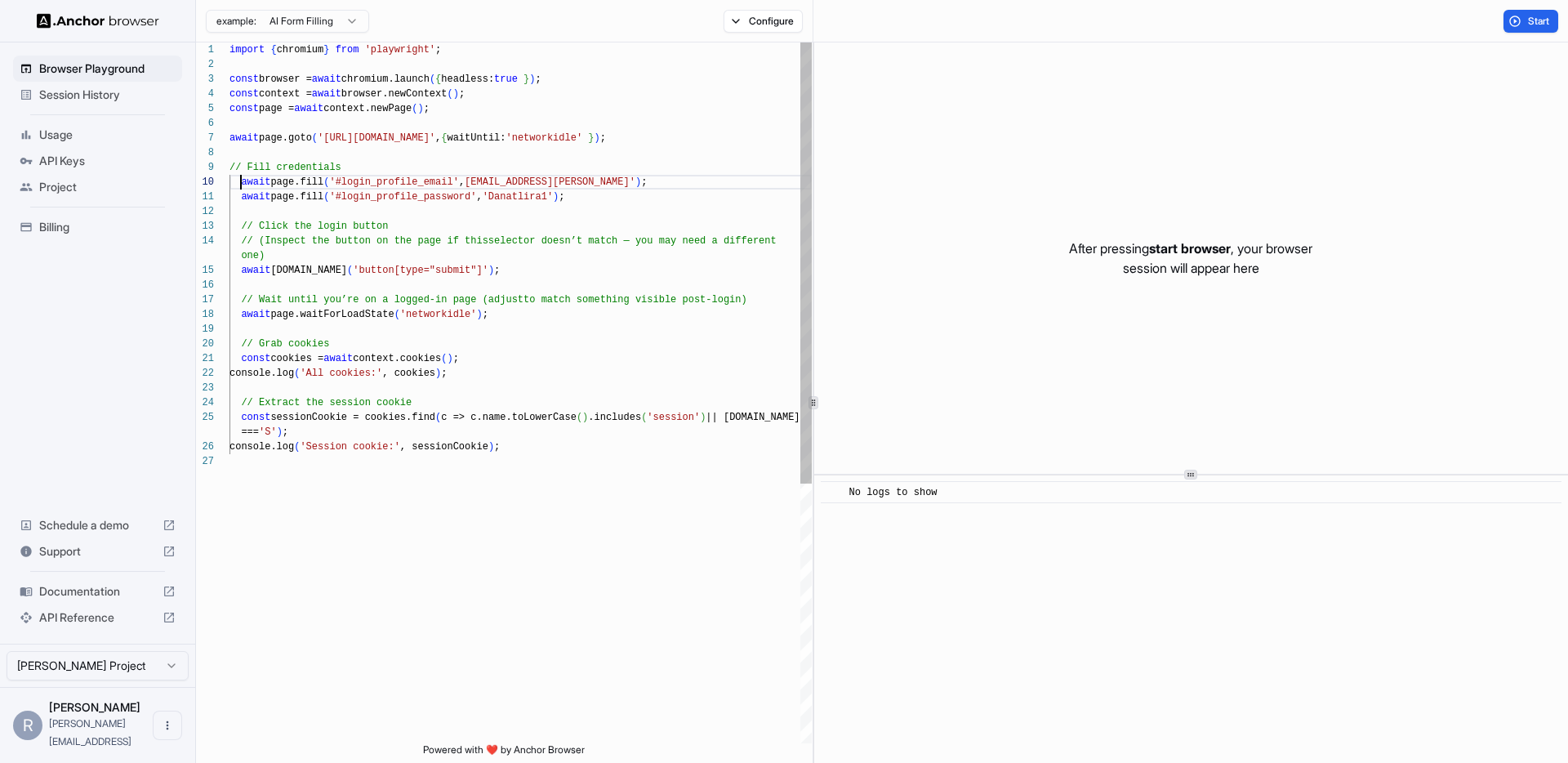
scroll to position [132, 0]
drag, startPoint x: 242, startPoint y: 195, endPoint x: 236, endPoint y: 216, distance: 21.8
click at [242, 195] on span "await" at bounding box center [256, 196] width 29 height 11
drag, startPoint x: 243, startPoint y: 227, endPoint x: 243, endPoint y: 238, distance: 11.0
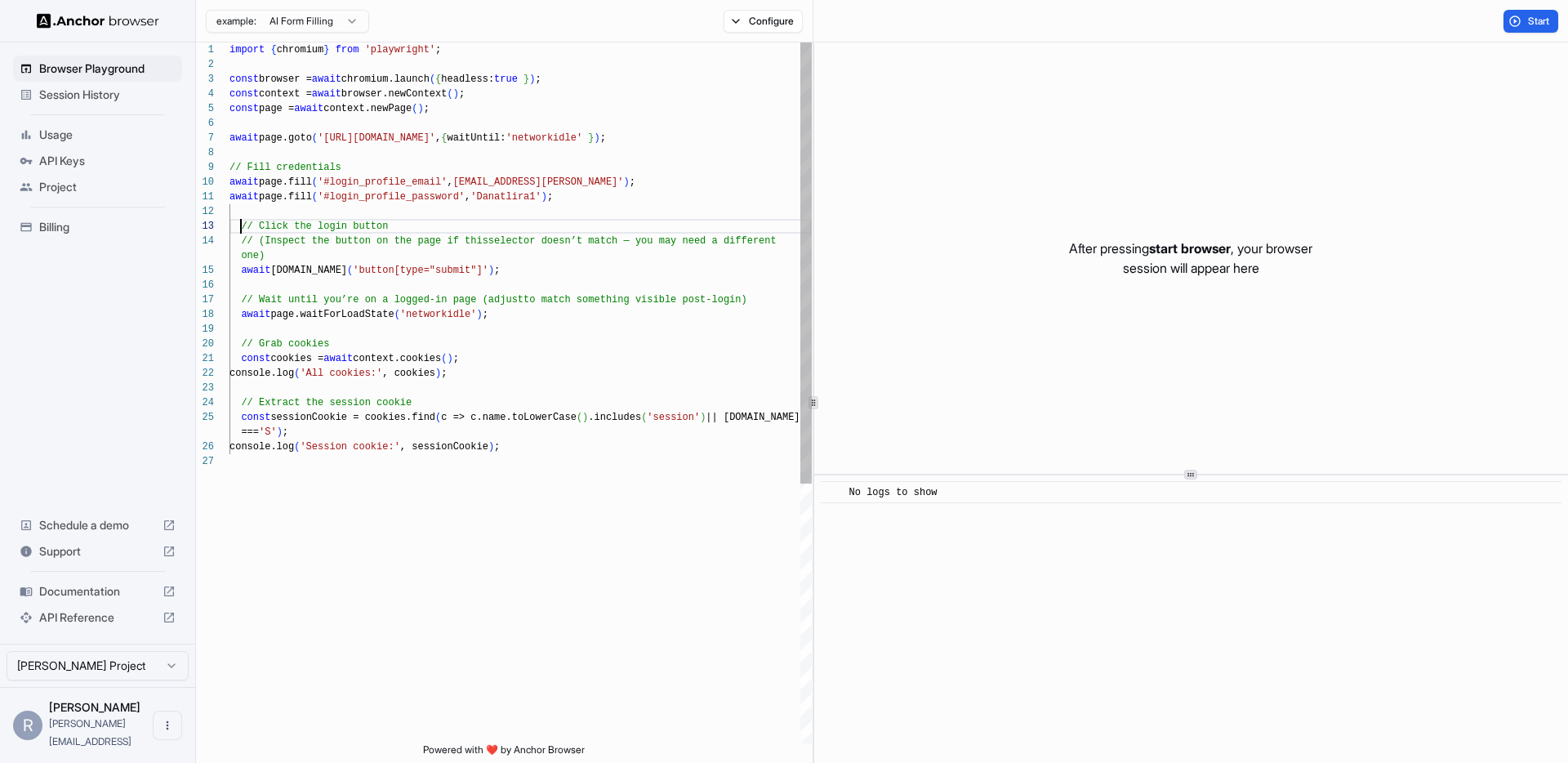
click at [242, 227] on span "// Click the login button" at bounding box center [315, 226] width 147 height 11
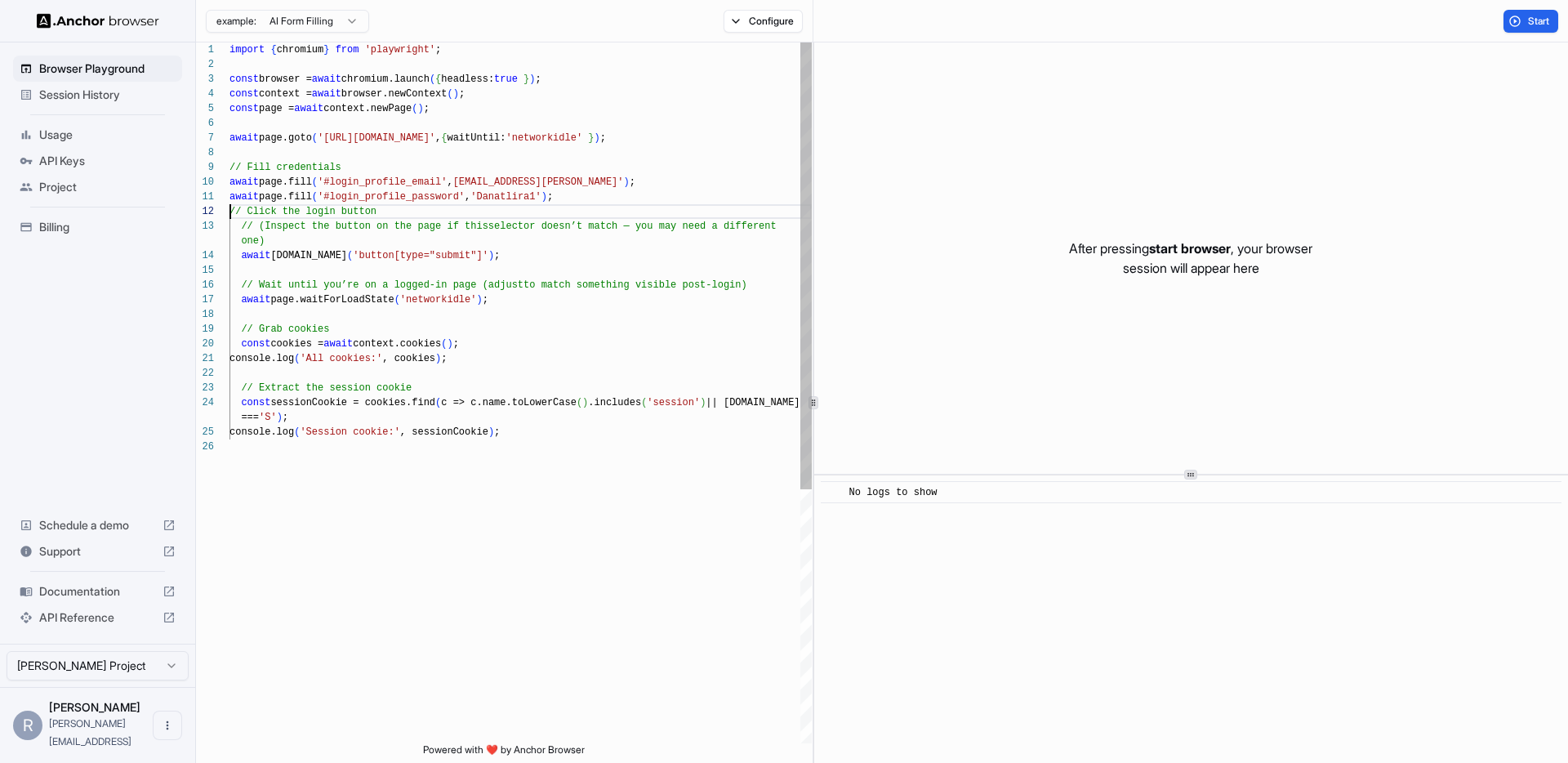
scroll to position [15, 0]
click at [243, 227] on div "const browser = await chromium.launch ( { headless: true } ) ; const context = …" at bounding box center [520, 591] width 582 height 1098
click at [240, 285] on div "const browser = await chromium.launch ( { headless: true } ) ; const context = …" at bounding box center [520, 591] width 582 height 1098
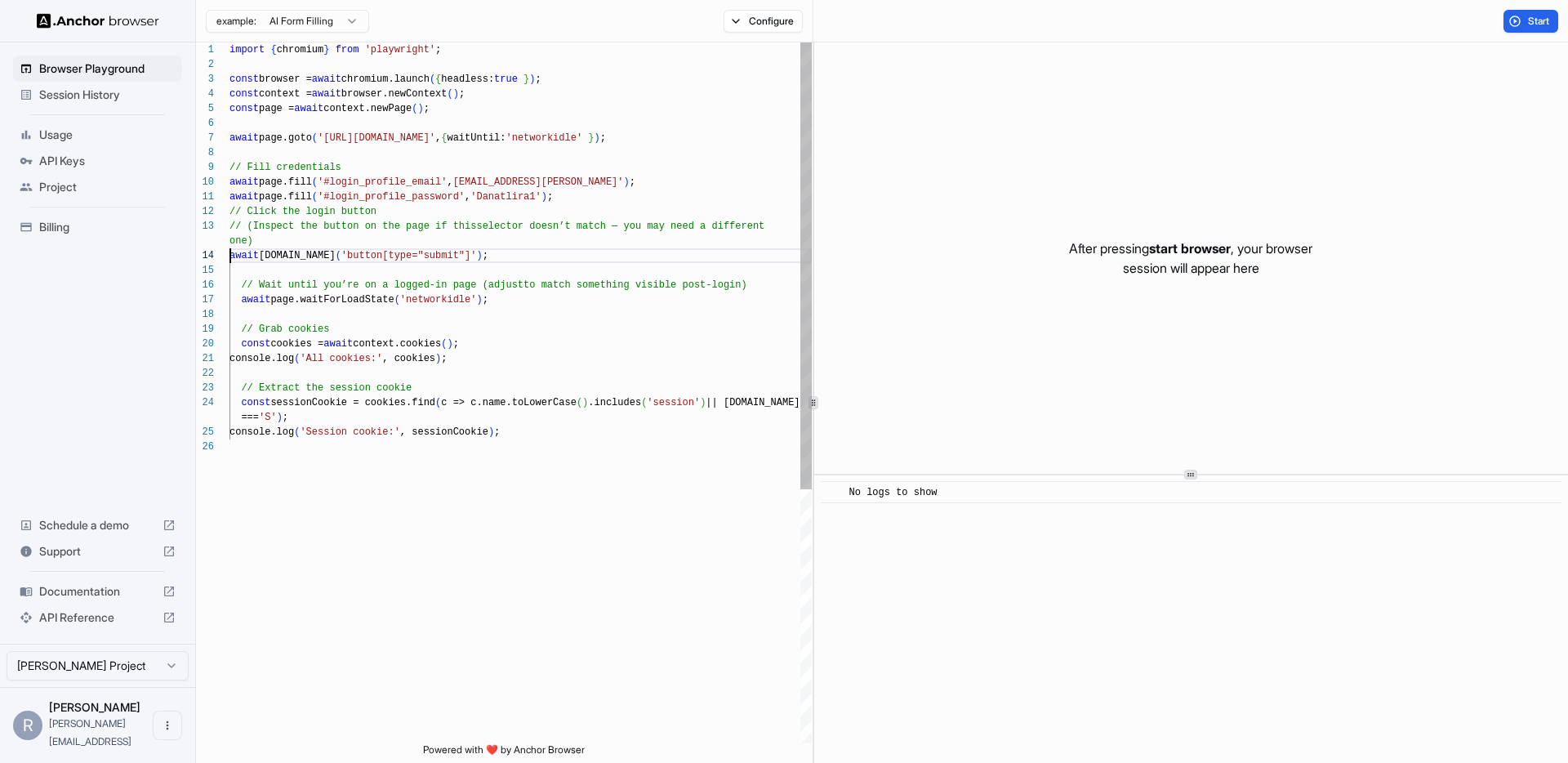
scroll to position [88, 0]
click at [241, 301] on div "const browser = await chromium.launch ( { headless: true } ) ; const context = …" at bounding box center [520, 591] width 582 height 1098
click at [243, 328] on span "// Grab cookies" at bounding box center [285, 329] width 88 height 11
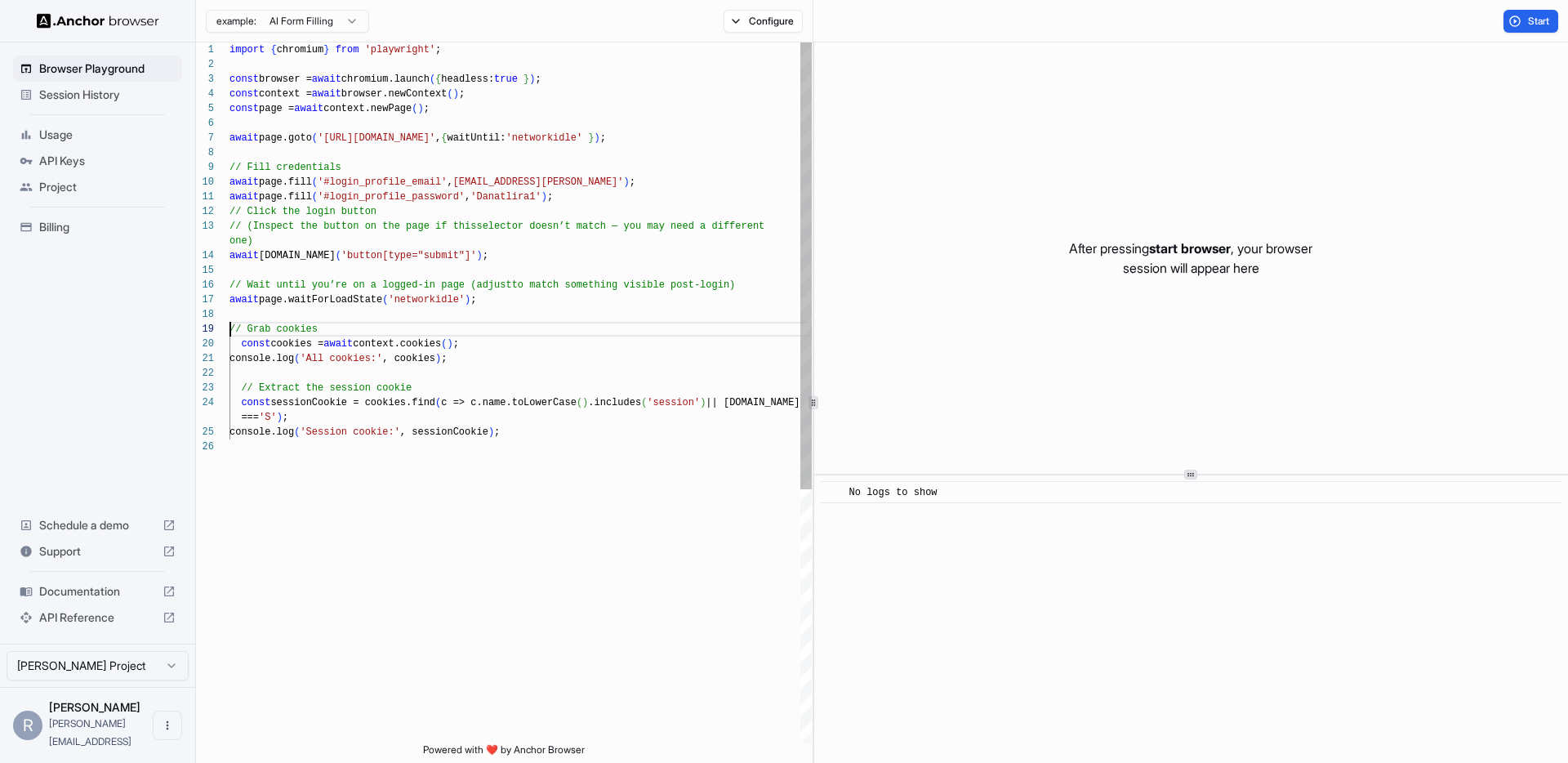
click at [242, 347] on div "const browser = await chromium.launch ( { headless: true } ) ; const context = …" at bounding box center [520, 591] width 582 height 1098
click at [242, 392] on span "// Extract the session cookie" at bounding box center [326, 388] width 171 height 11
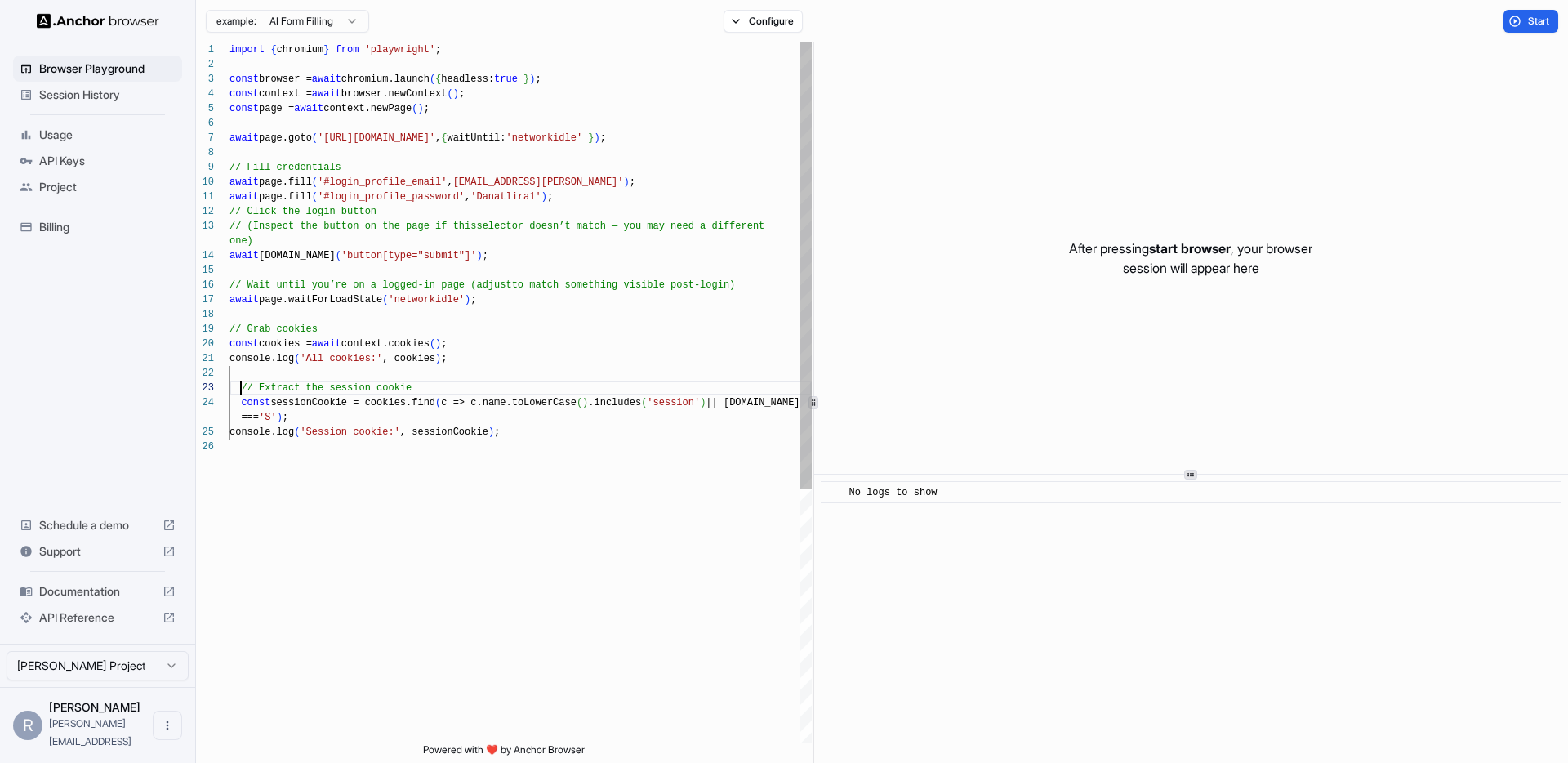
scroll to position [44, 0]
click at [242, 434] on span "console.log" at bounding box center [261, 432] width 64 height 11
click at [1521, 20] on button "Start" at bounding box center [1531, 21] width 55 height 23
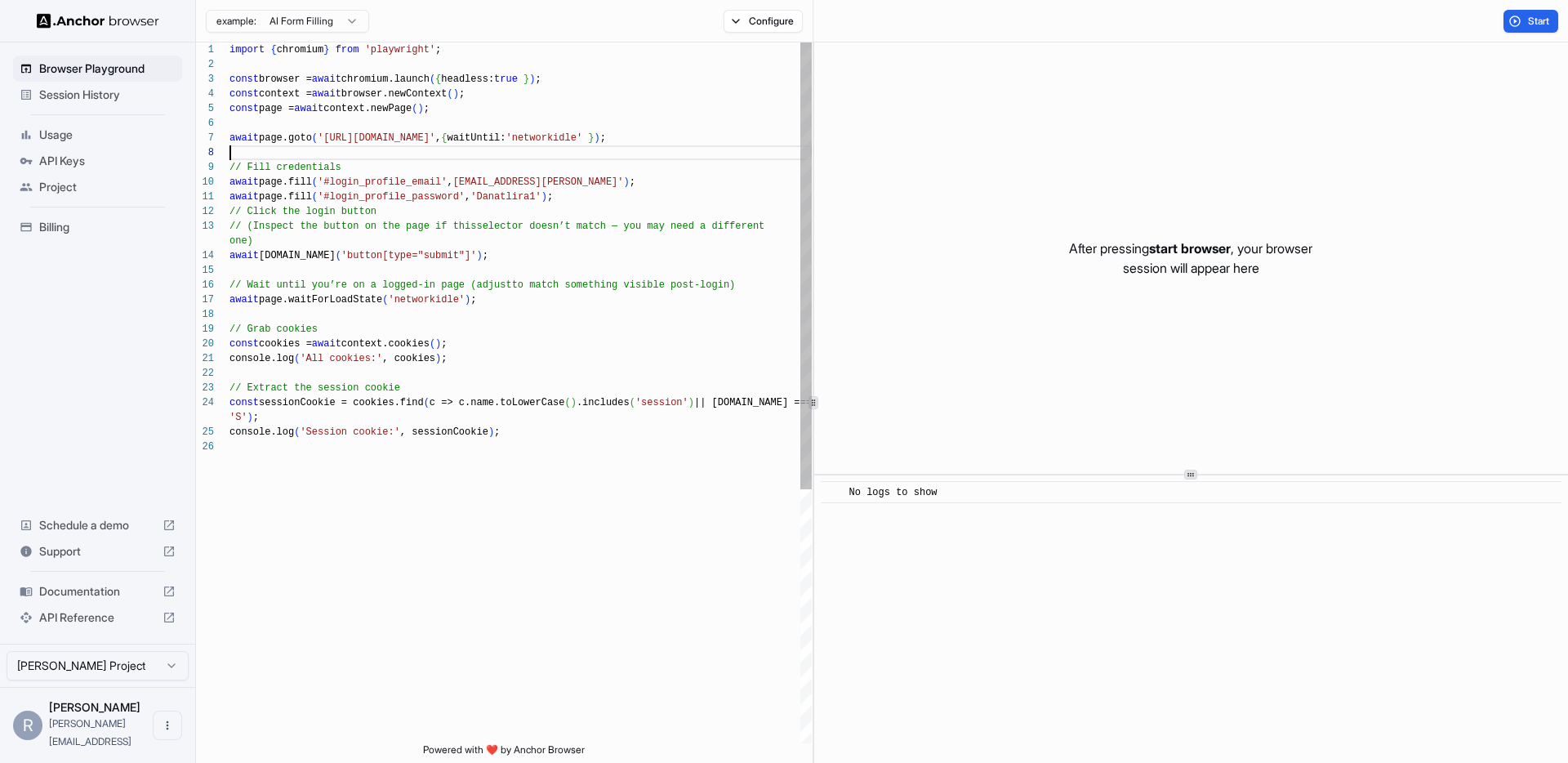
click at [647, 146] on div "const browser = await chromium.launch ( { headless: true } ) ; const context = …" at bounding box center [520, 591] width 582 height 1098
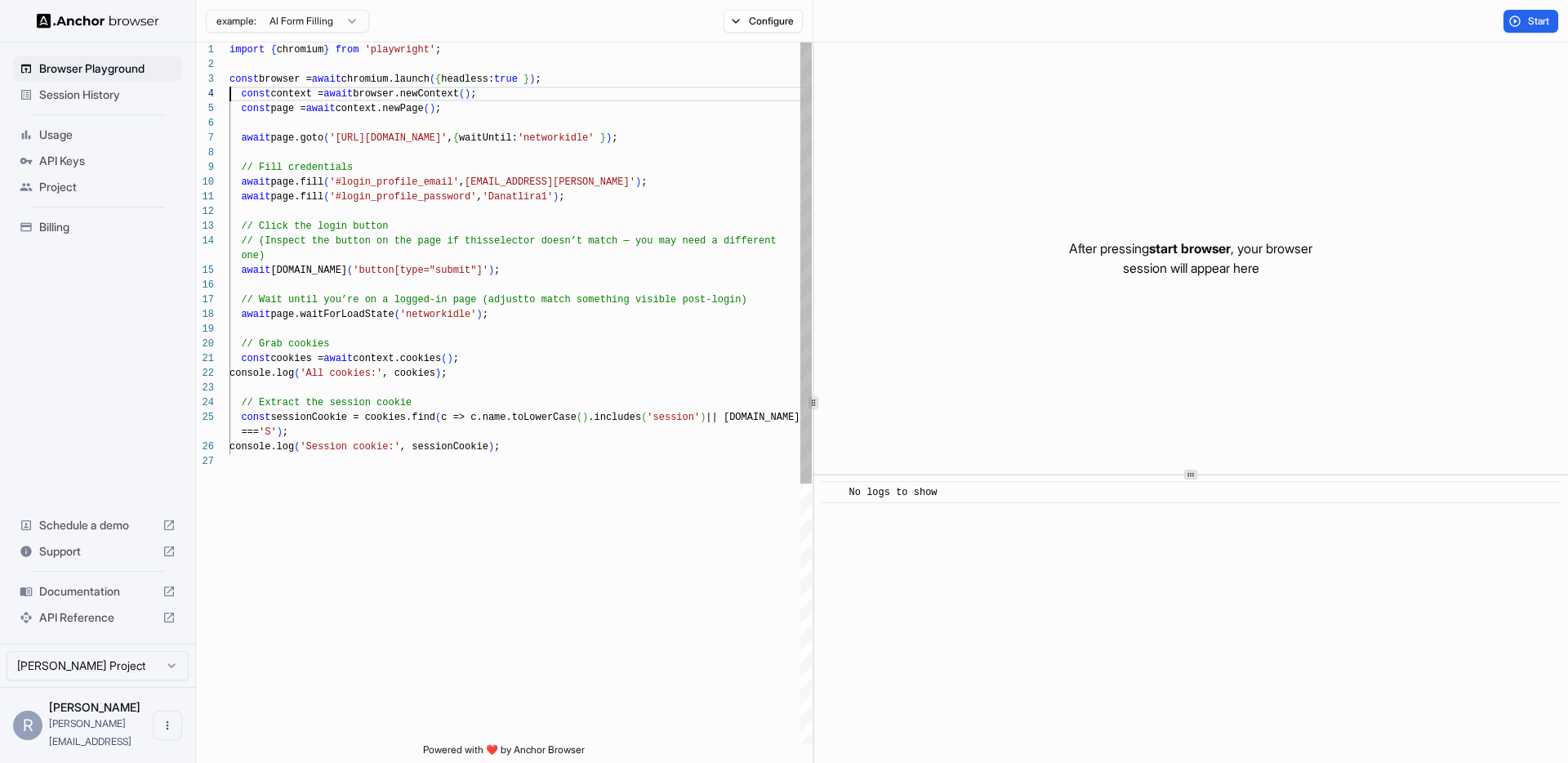
scroll to position [132, 0]
type textarea "**********"
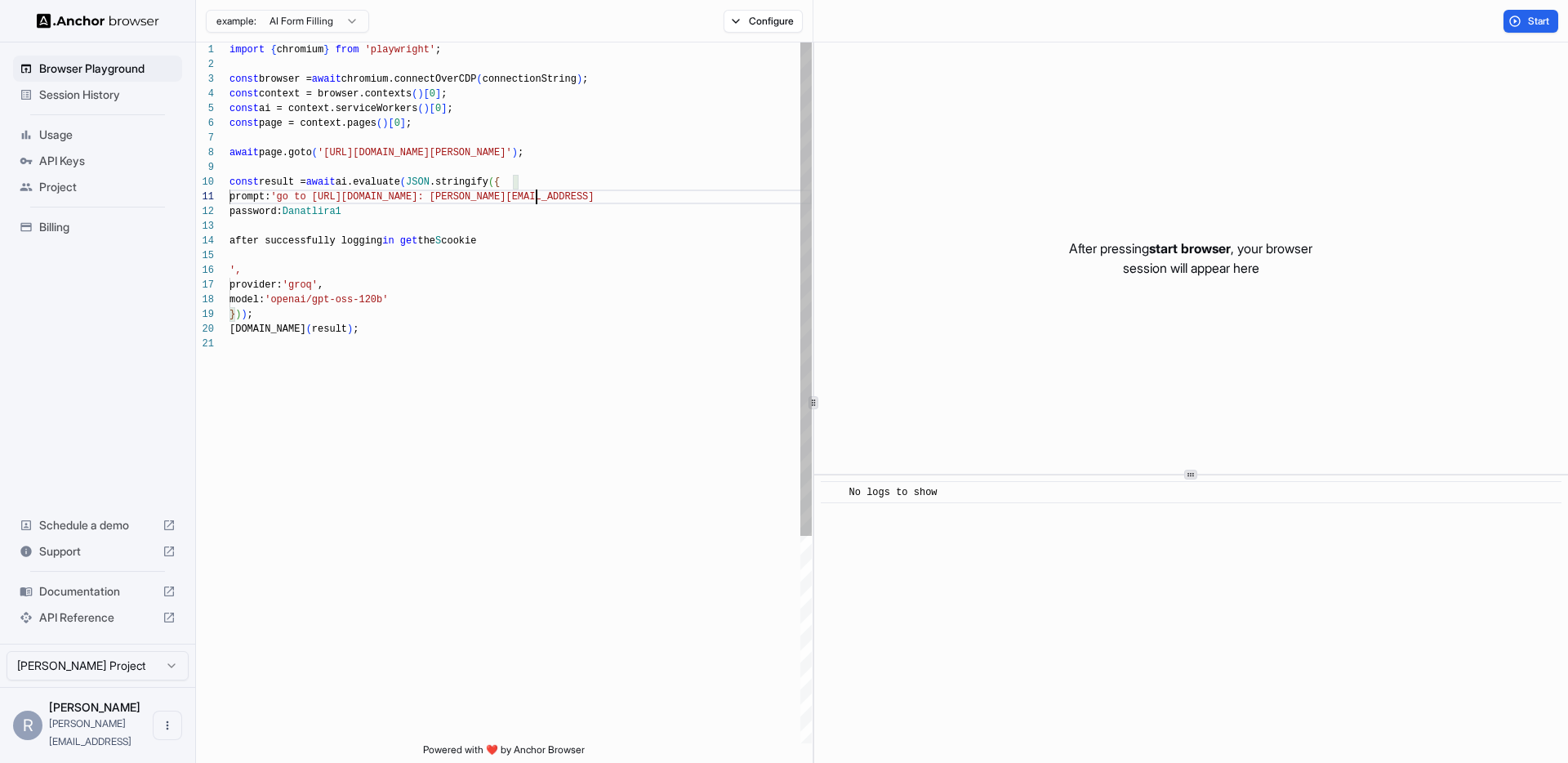
scroll to position [0, 0]
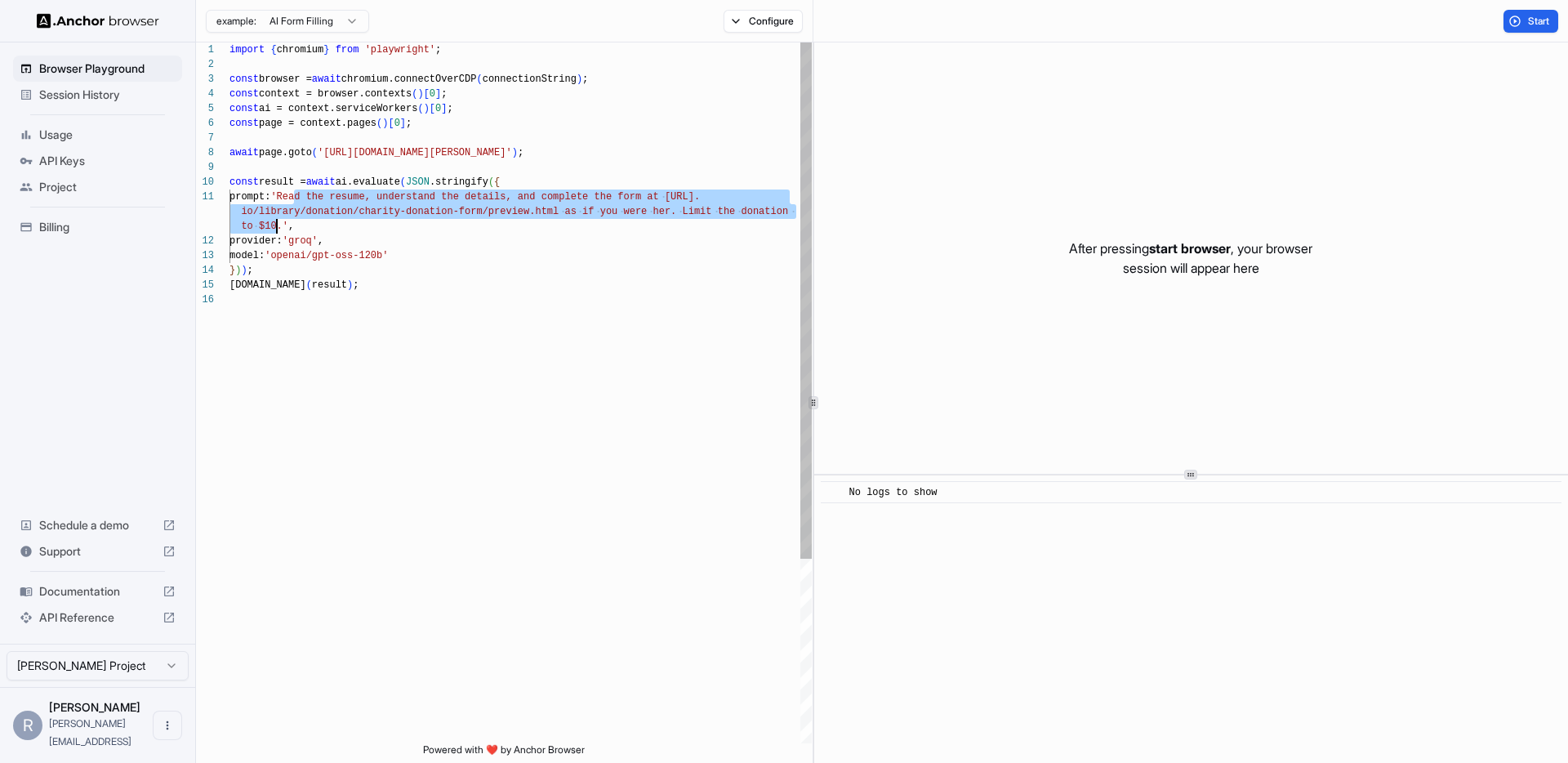
click at [578, 171] on div at bounding box center [520, 168] width 582 height 15
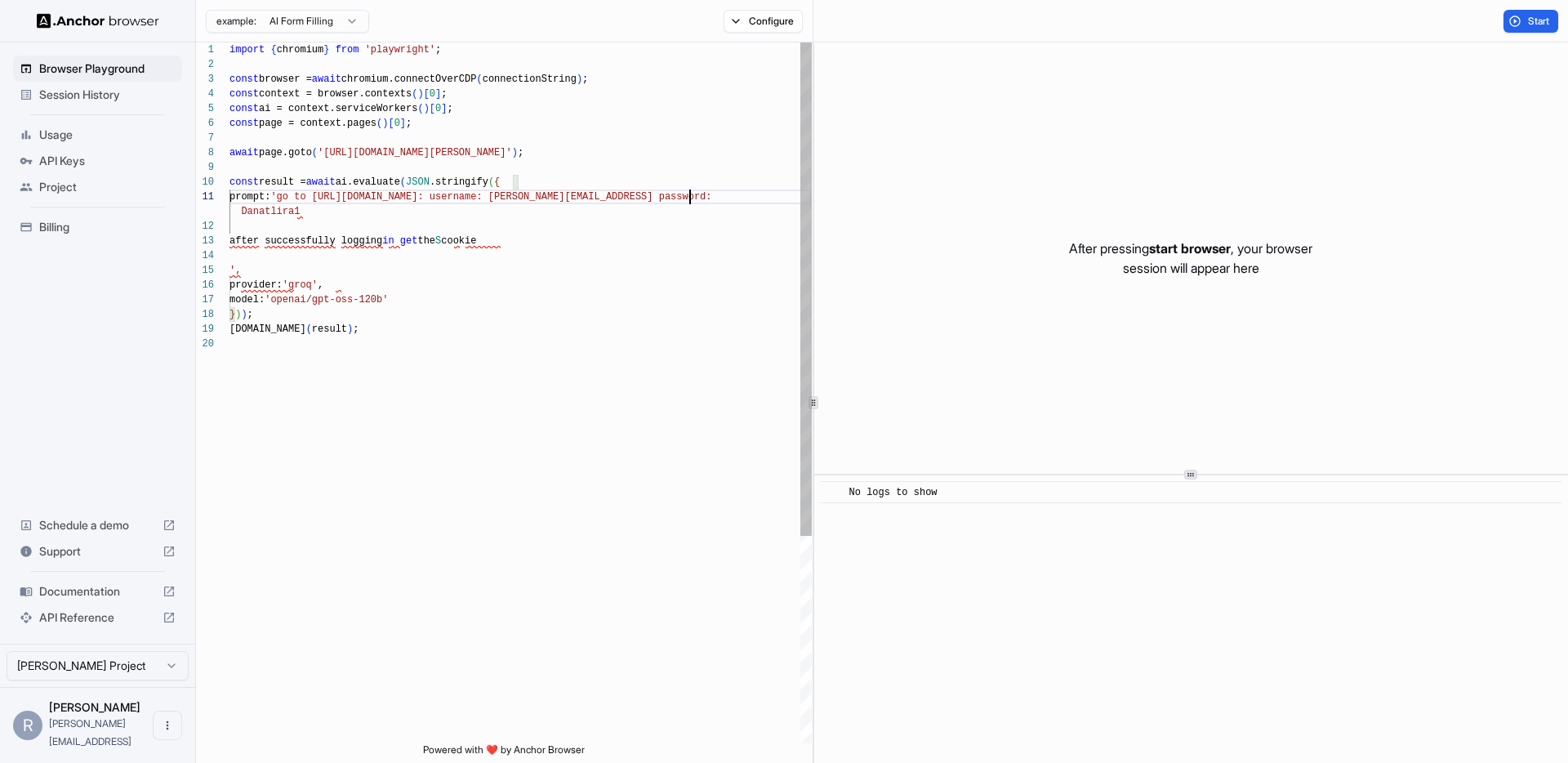
scroll to position [29, 0]
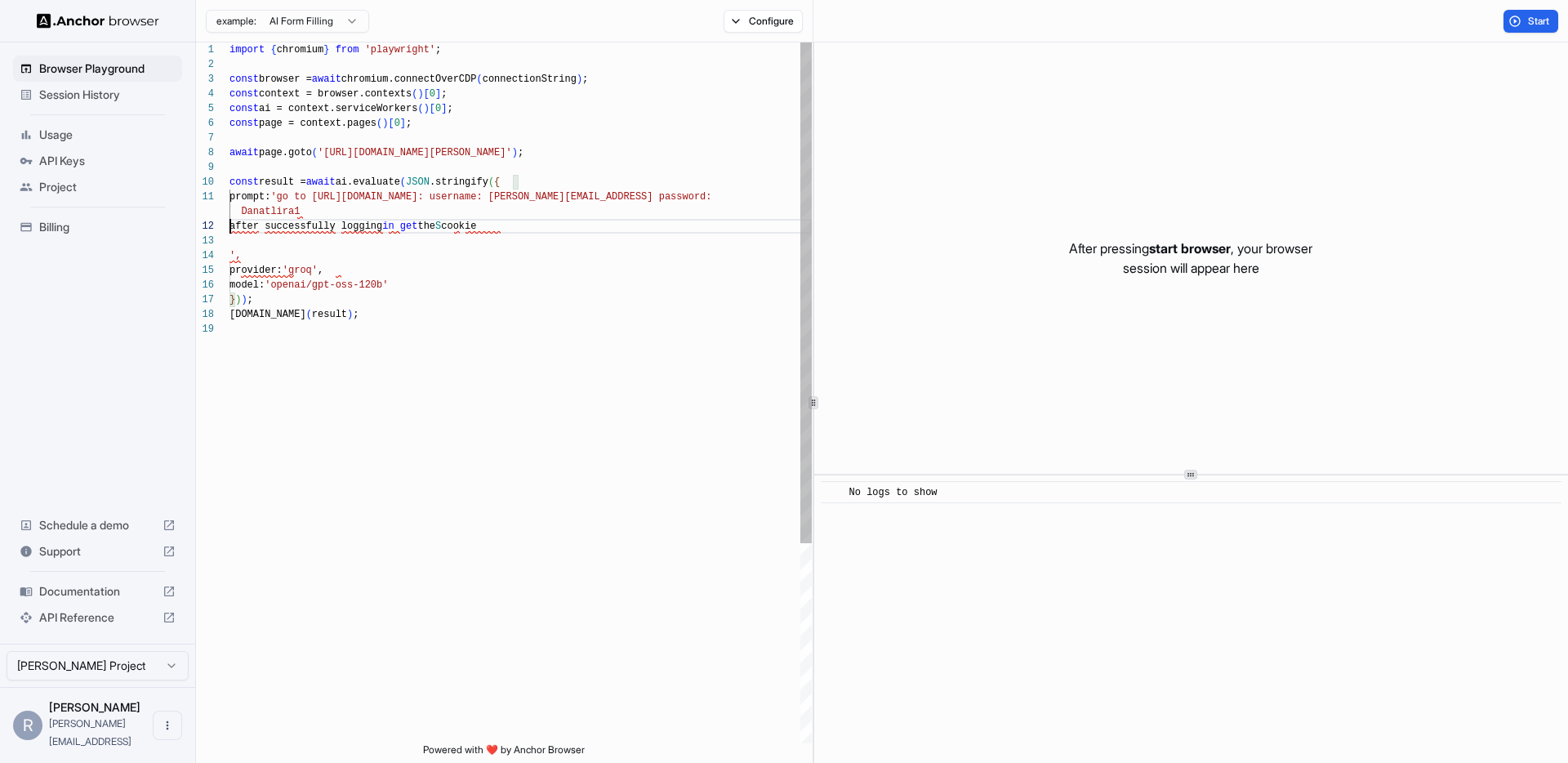
click at [383, 249] on div "'," at bounding box center [520, 256] width 582 height 15
click at [309, 249] on div "'," at bounding box center [520, 256] width 582 height 15
click at [263, 253] on div "'," at bounding box center [520, 256] width 582 height 15
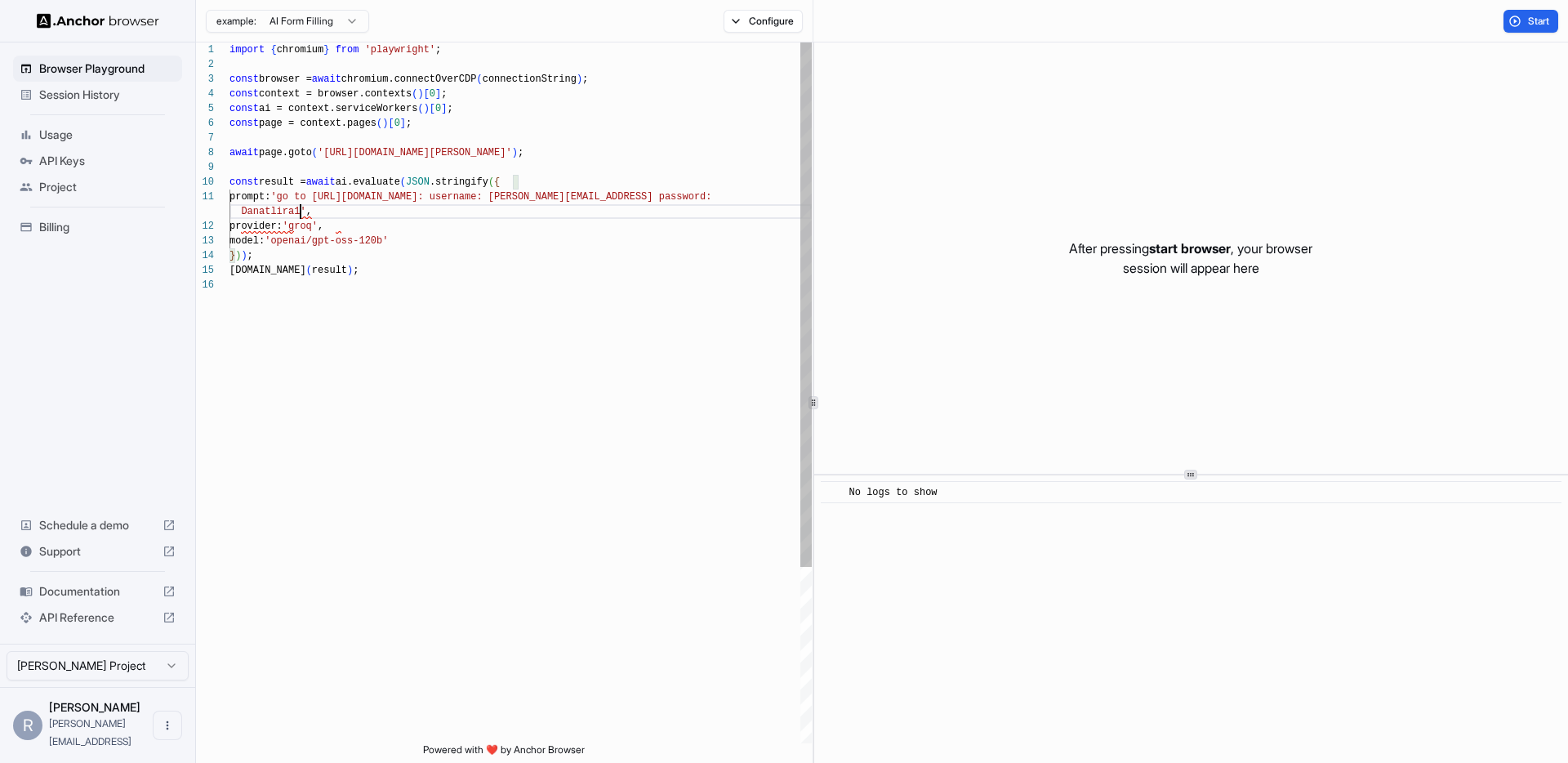
scroll to position [15, 0]
click at [259, 256] on div "} ) ) ;" at bounding box center [520, 256] width 582 height 15
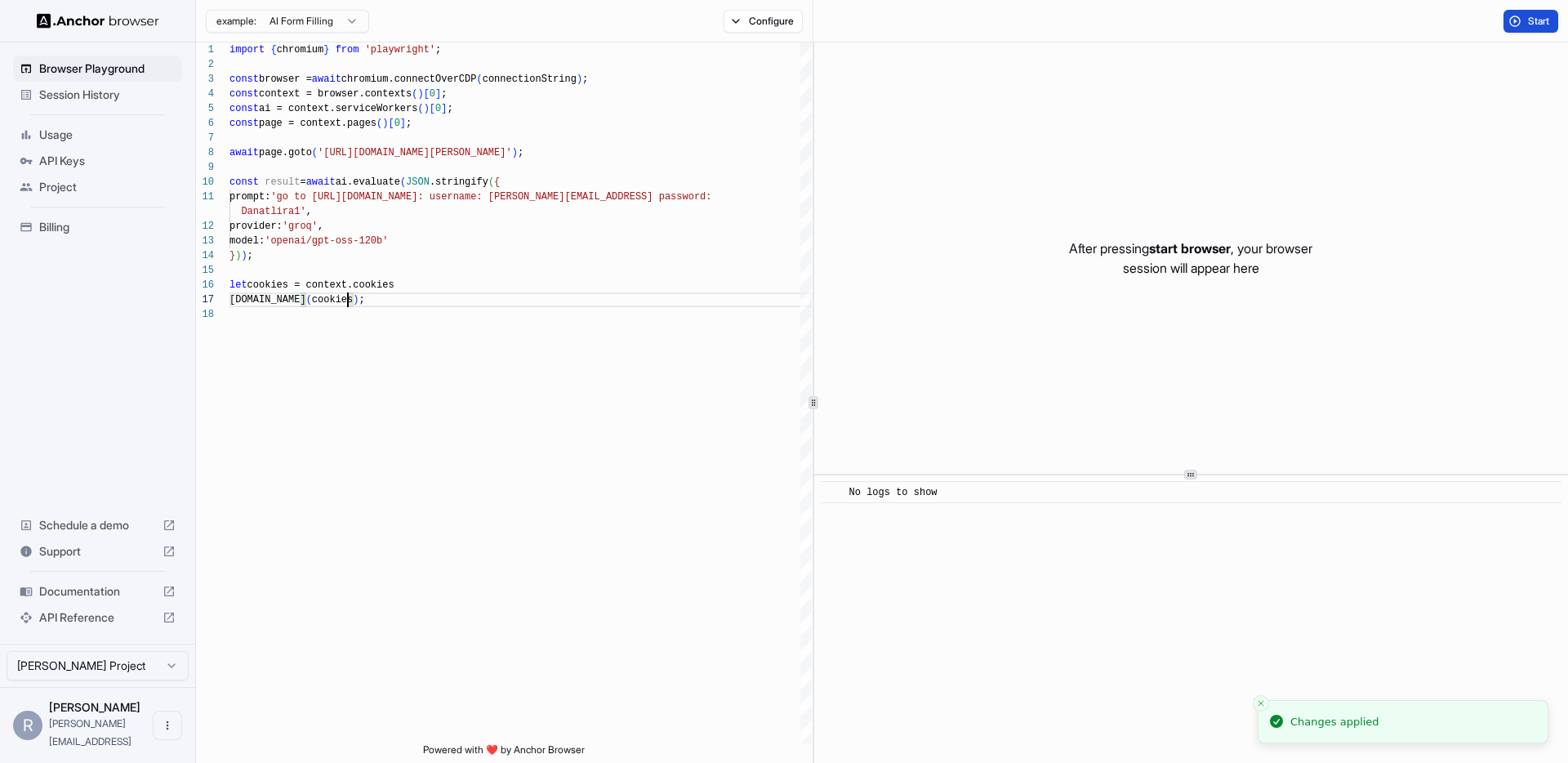
type textarea "**********"
click at [1528, 16] on span "Start" at bounding box center [1539, 21] width 23 height 13
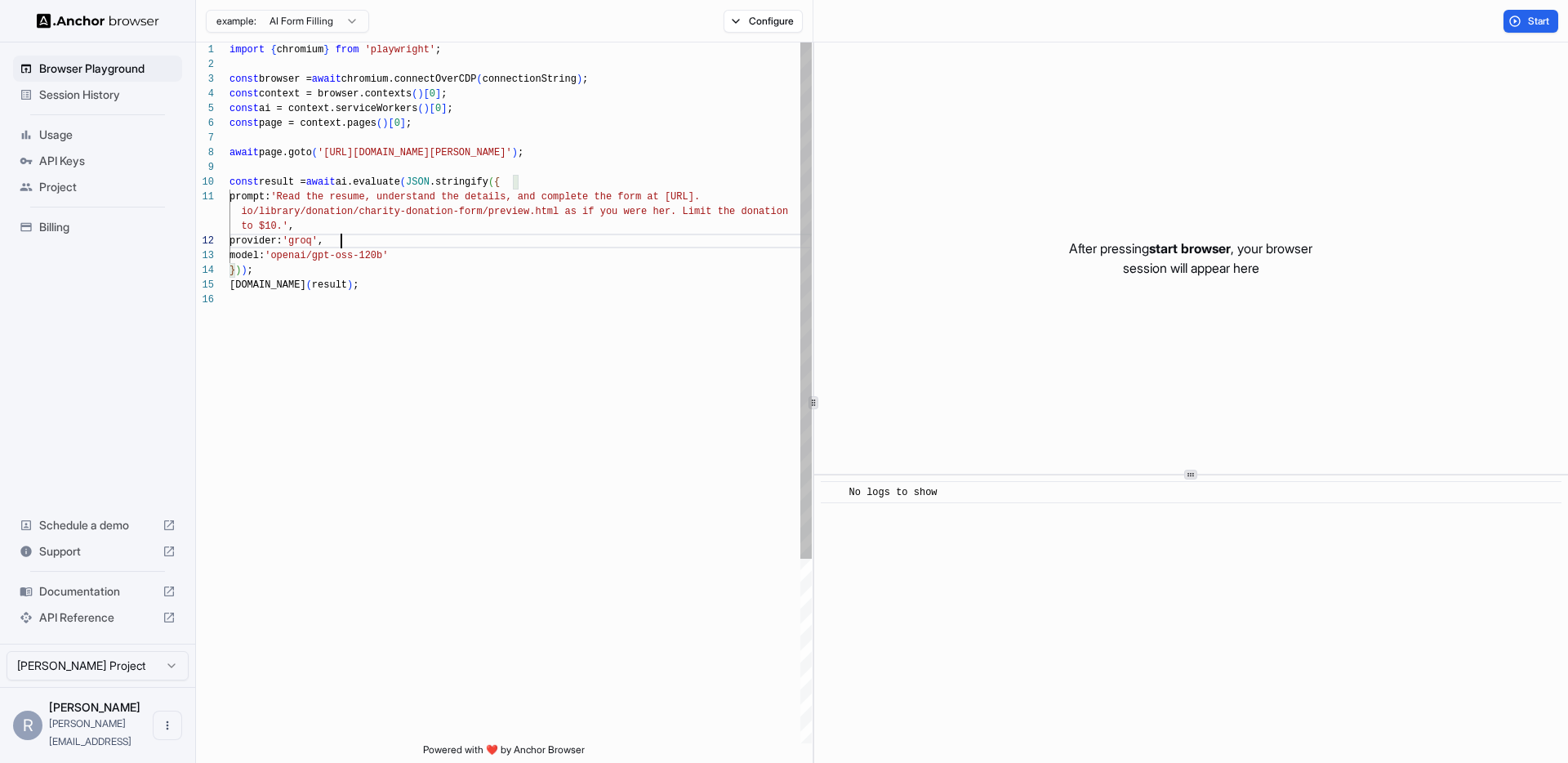
scroll to position [44, 0]
click at [452, 239] on div "provider: 'groq' ," at bounding box center [520, 241] width 582 height 15
drag, startPoint x: 347, startPoint y: 155, endPoint x: 542, endPoint y: 156, distance: 195.0
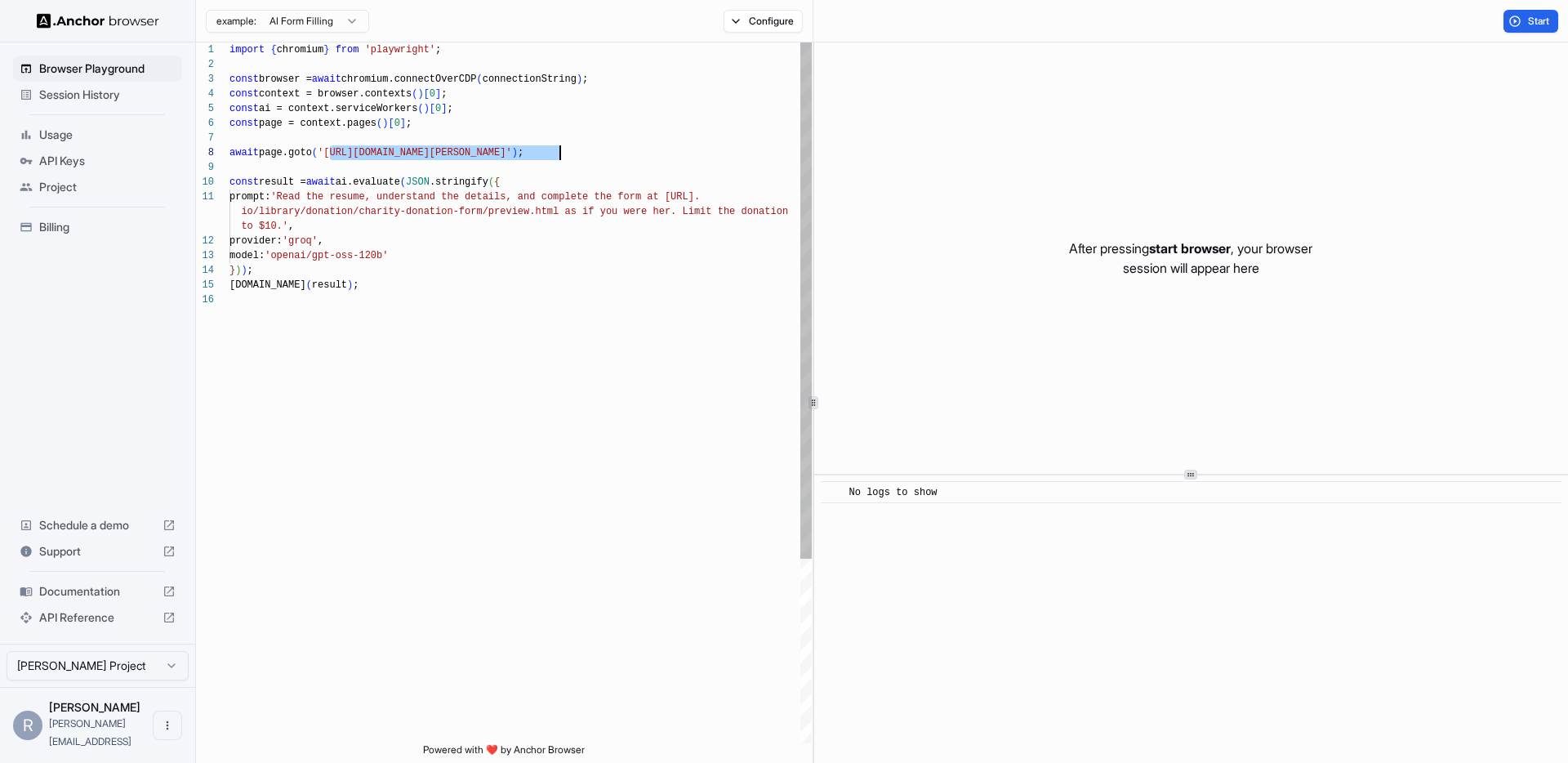
click at [340, 155] on span "'[URL][DOMAIN_NAME][PERSON_NAME]'" at bounding box center [414, 152] width 194 height 11
drag, startPoint x: 341, startPoint y: 155, endPoint x: 556, endPoint y: 159, distance: 215.0
click at [553, 158] on div "import { chromium } from 'playwright' ; const browser = await chromium.connectO…" at bounding box center [520, 517] width 582 height 951
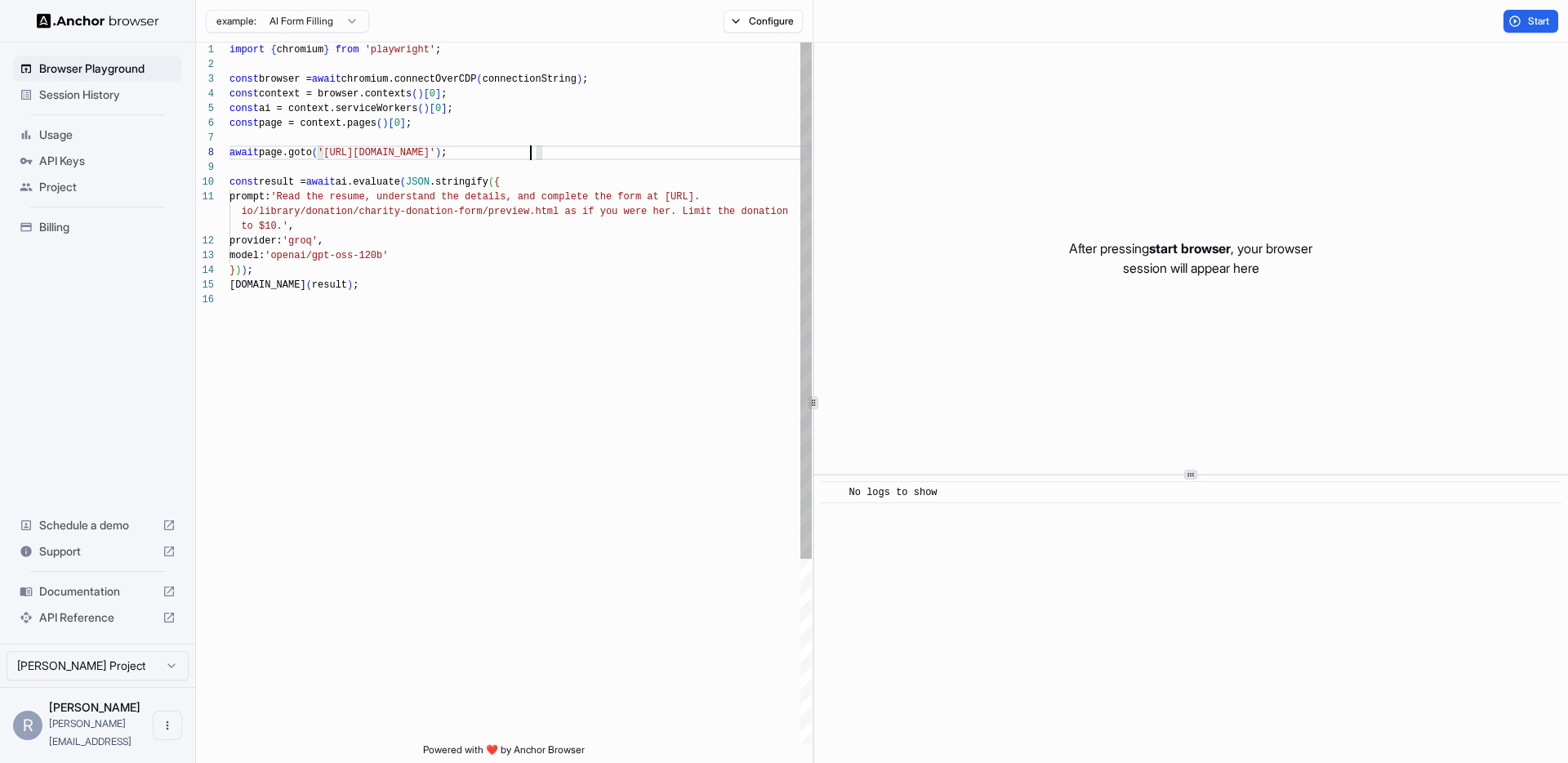
scroll to position [15, 0]
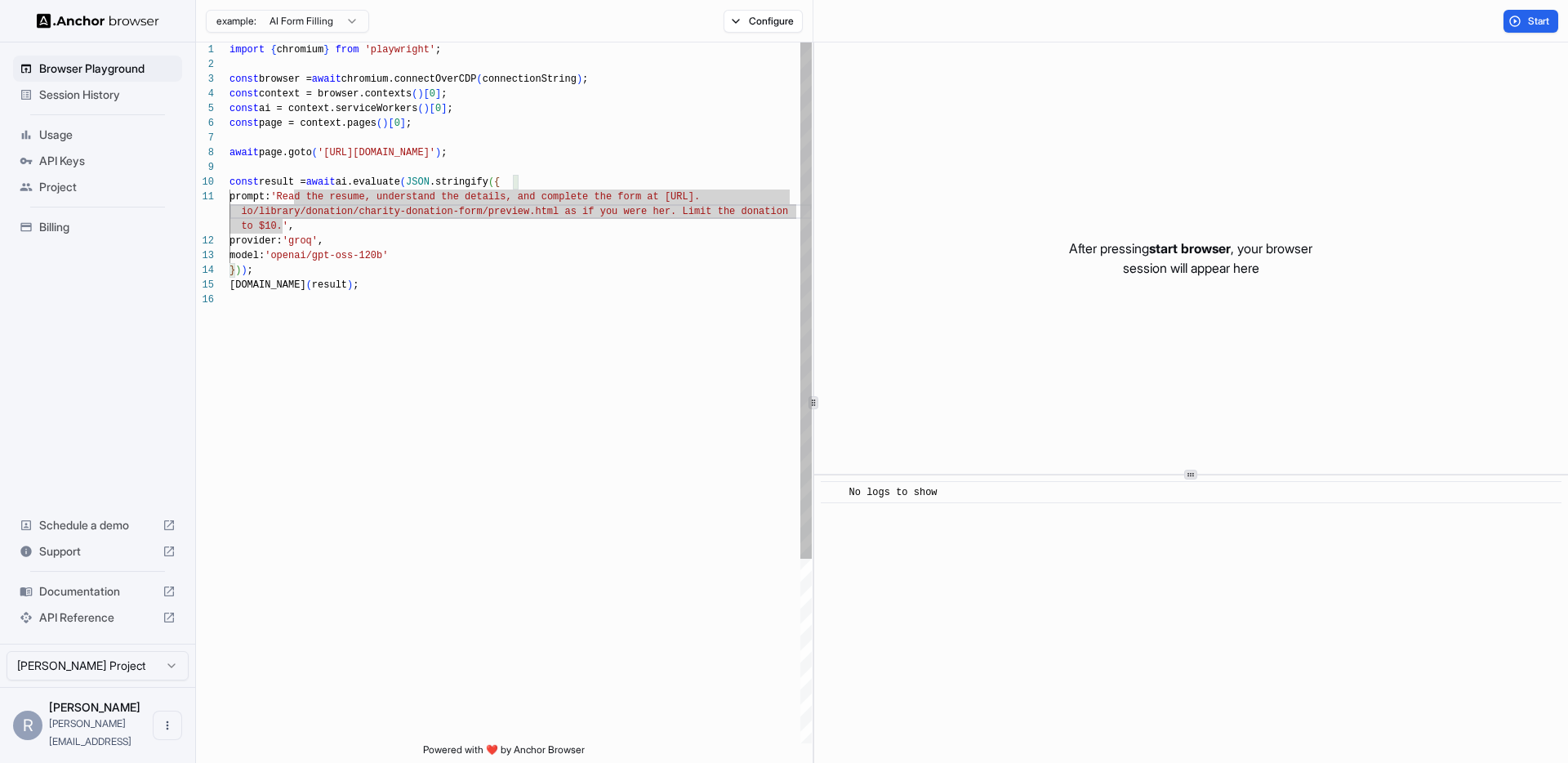
click at [307, 199] on span "'Read the resume, understand the details, and comp" at bounding box center [417, 196] width 294 height 11
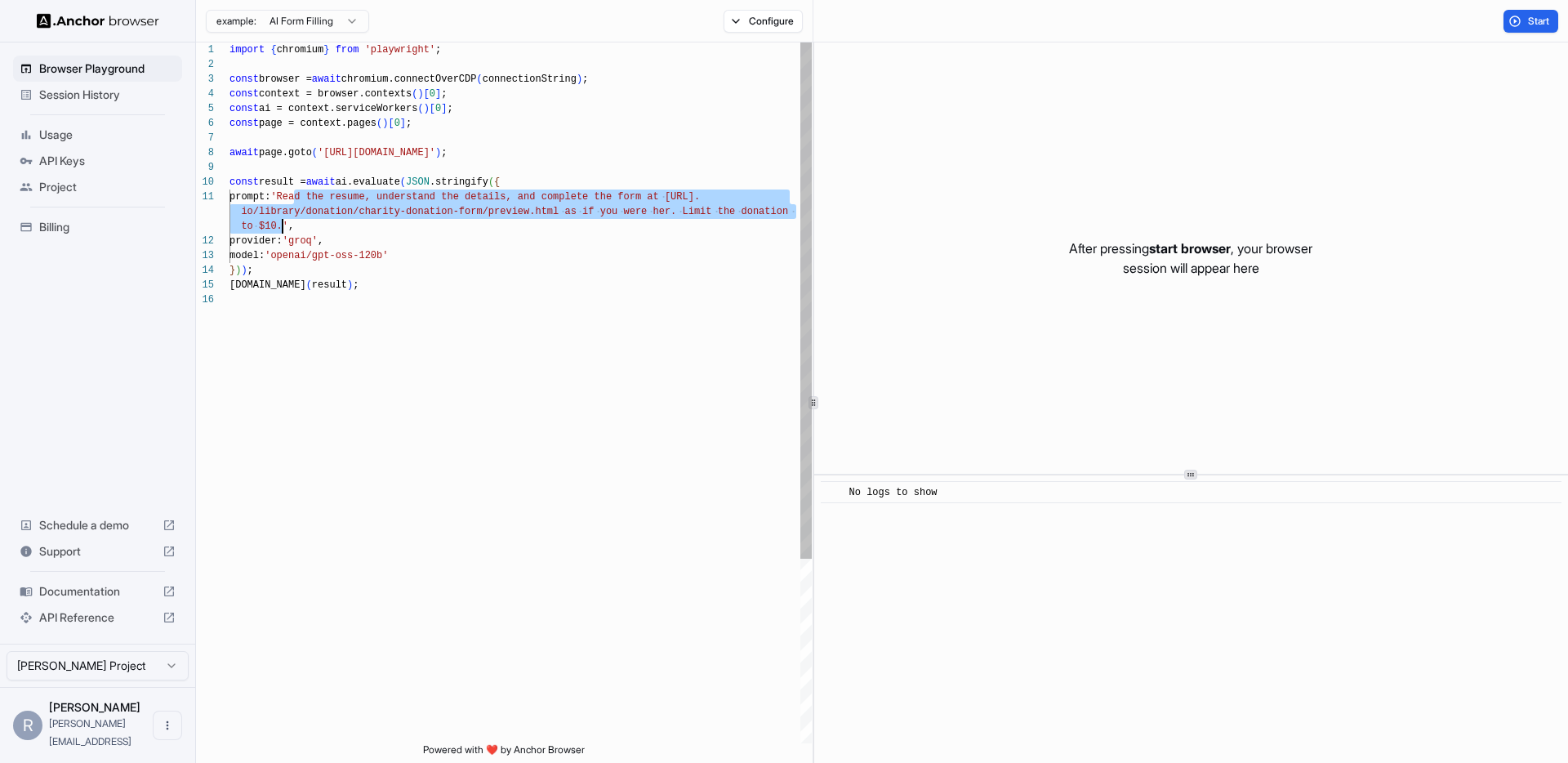
drag, startPoint x: 307, startPoint y: 199, endPoint x: 307, endPoint y: 228, distance: 29.0
click at [280, 222] on div "import { chromium } from 'playwright' ; const browser = await chromium.connectO…" at bounding box center [520, 517] width 582 height 951
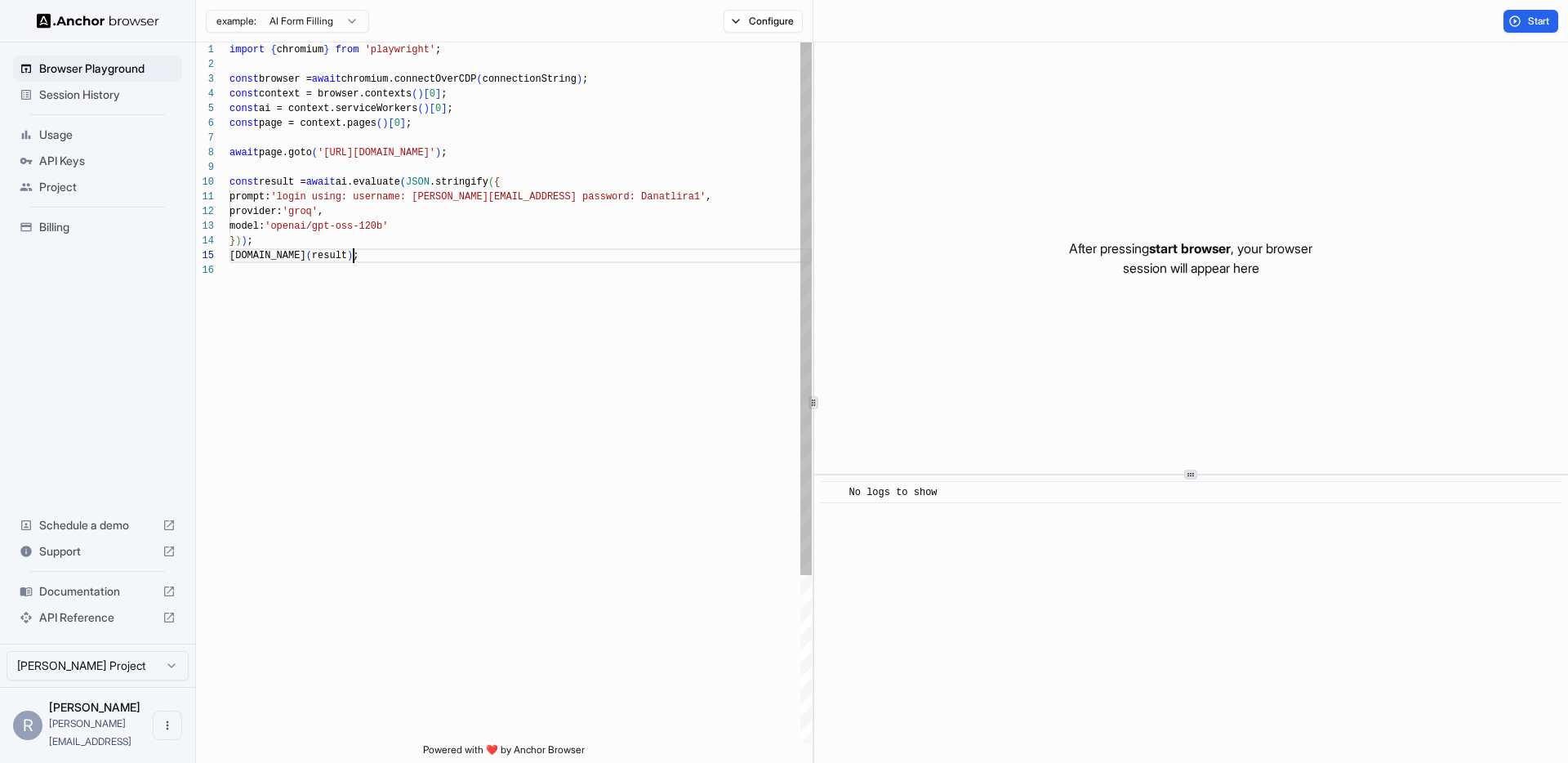
scroll to position [59, 0]
click at [1520, 21] on button "Start" at bounding box center [1531, 21] width 55 height 23
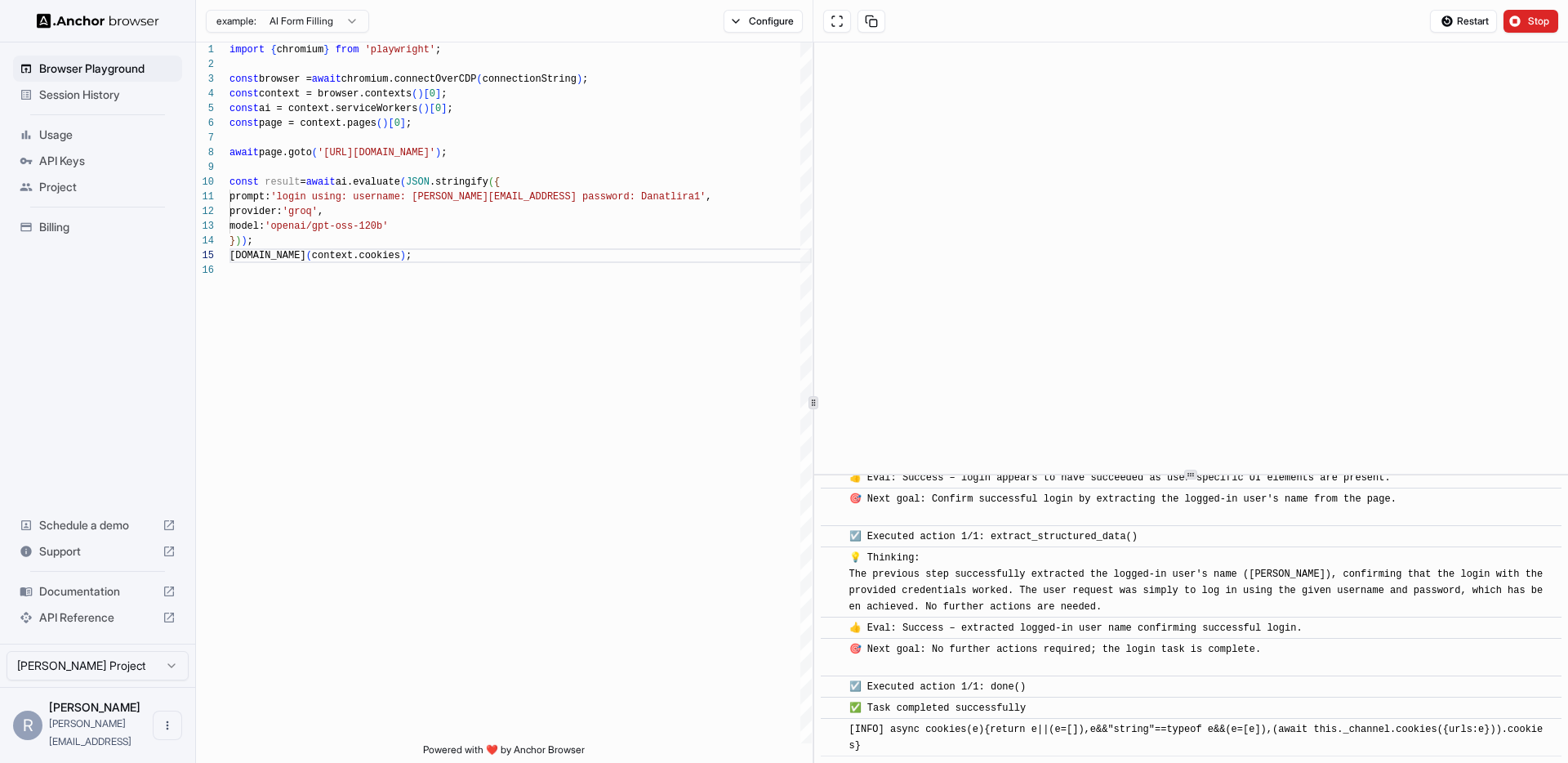
scroll to position [374, 0]
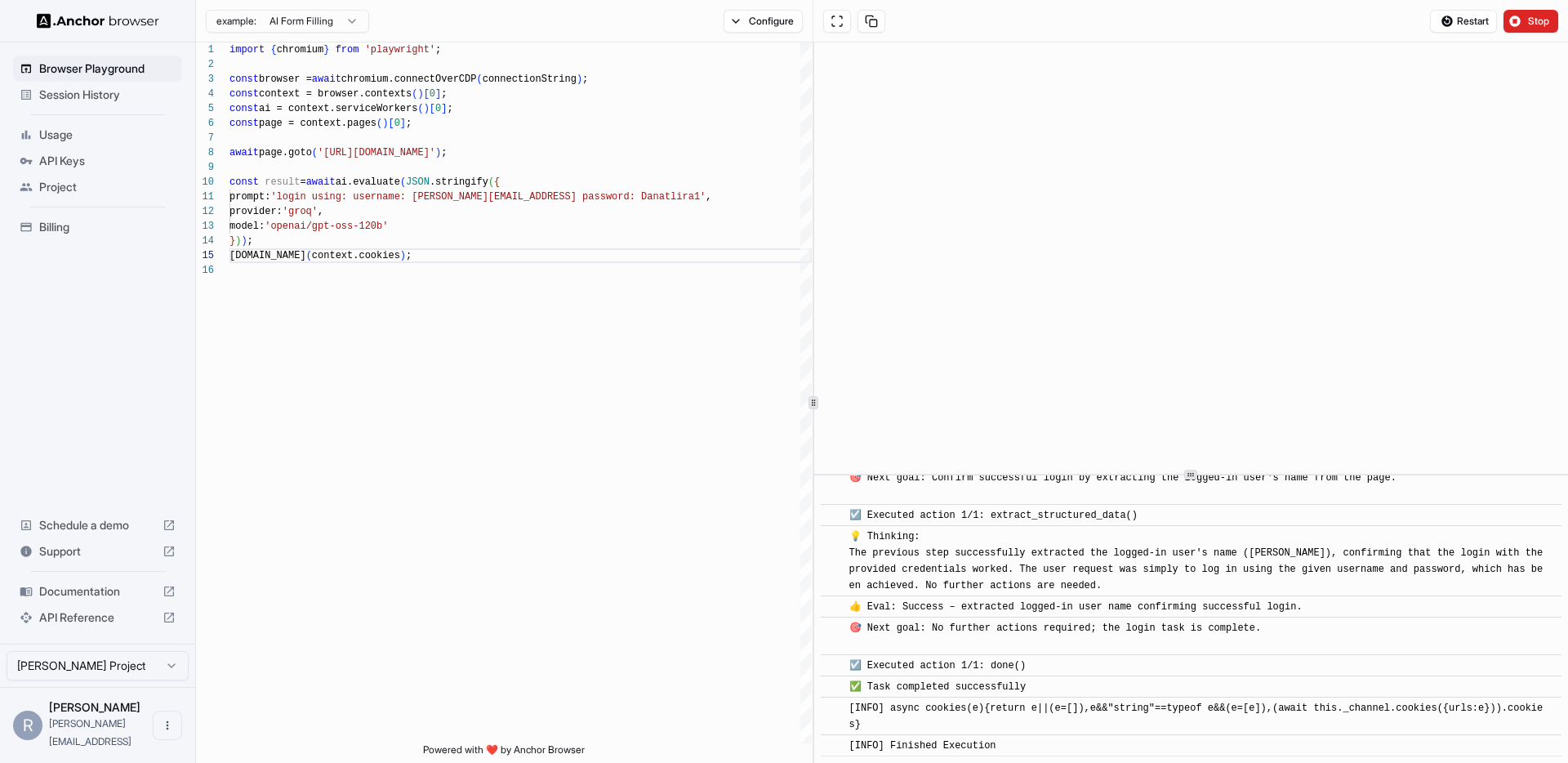
click at [942, 705] on span "[INFO] async cookies(e){return e||(e=[]),e&&"string"==typeof e&&(e=[e]),(await …" at bounding box center [1196, 716] width 694 height 28
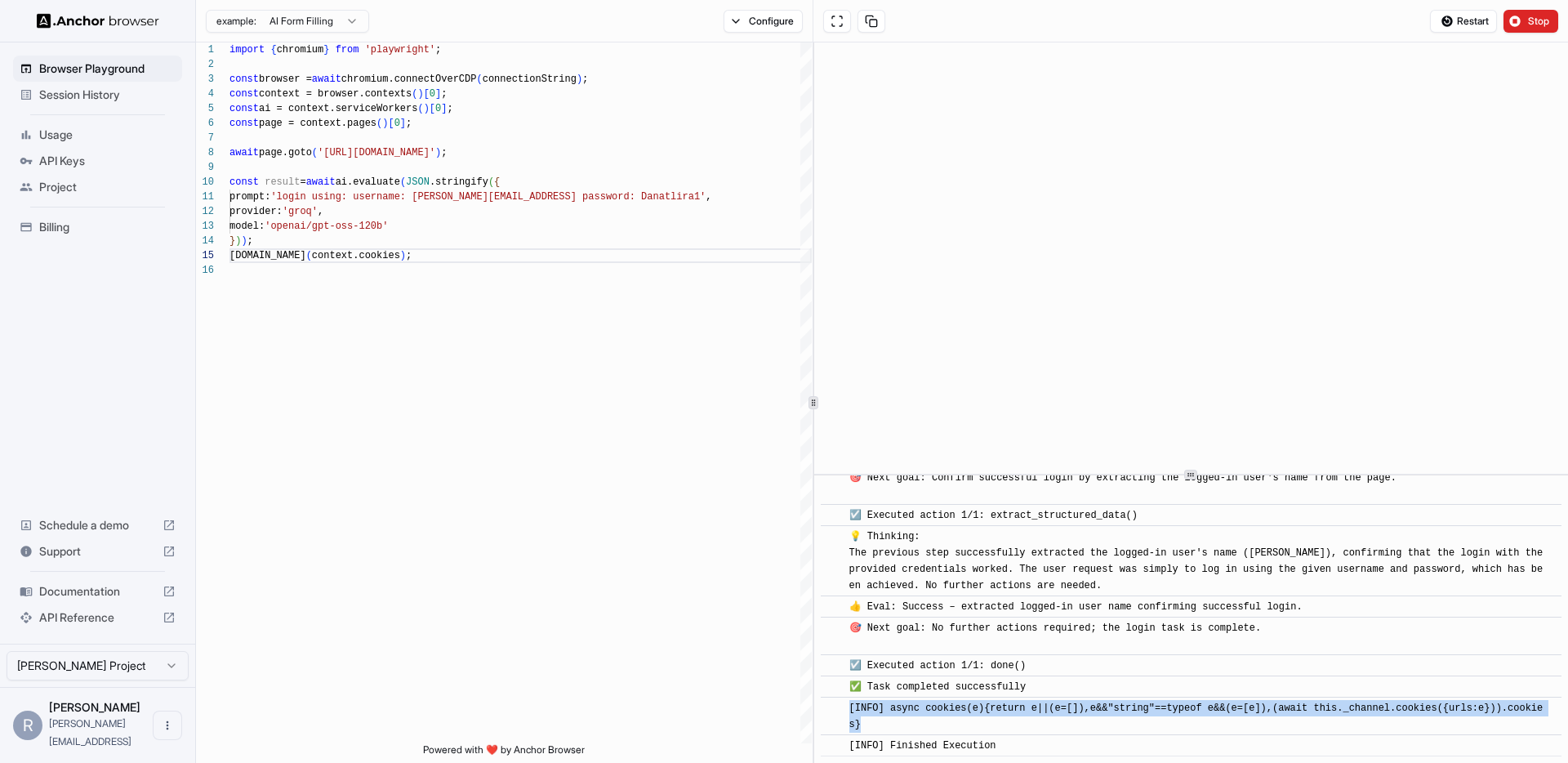
click at [942, 705] on span "[INFO] async cookies(e){return e||(e=[]),e&&"string"==typeof e&&(e=[e]),(await …" at bounding box center [1196, 716] width 694 height 28
click at [945, 709] on span "[INFO] async cookies(e){return e||(e=[]),e&&"string"==typeof e&&(e=[e]),(await …" at bounding box center [1196, 716] width 694 height 28
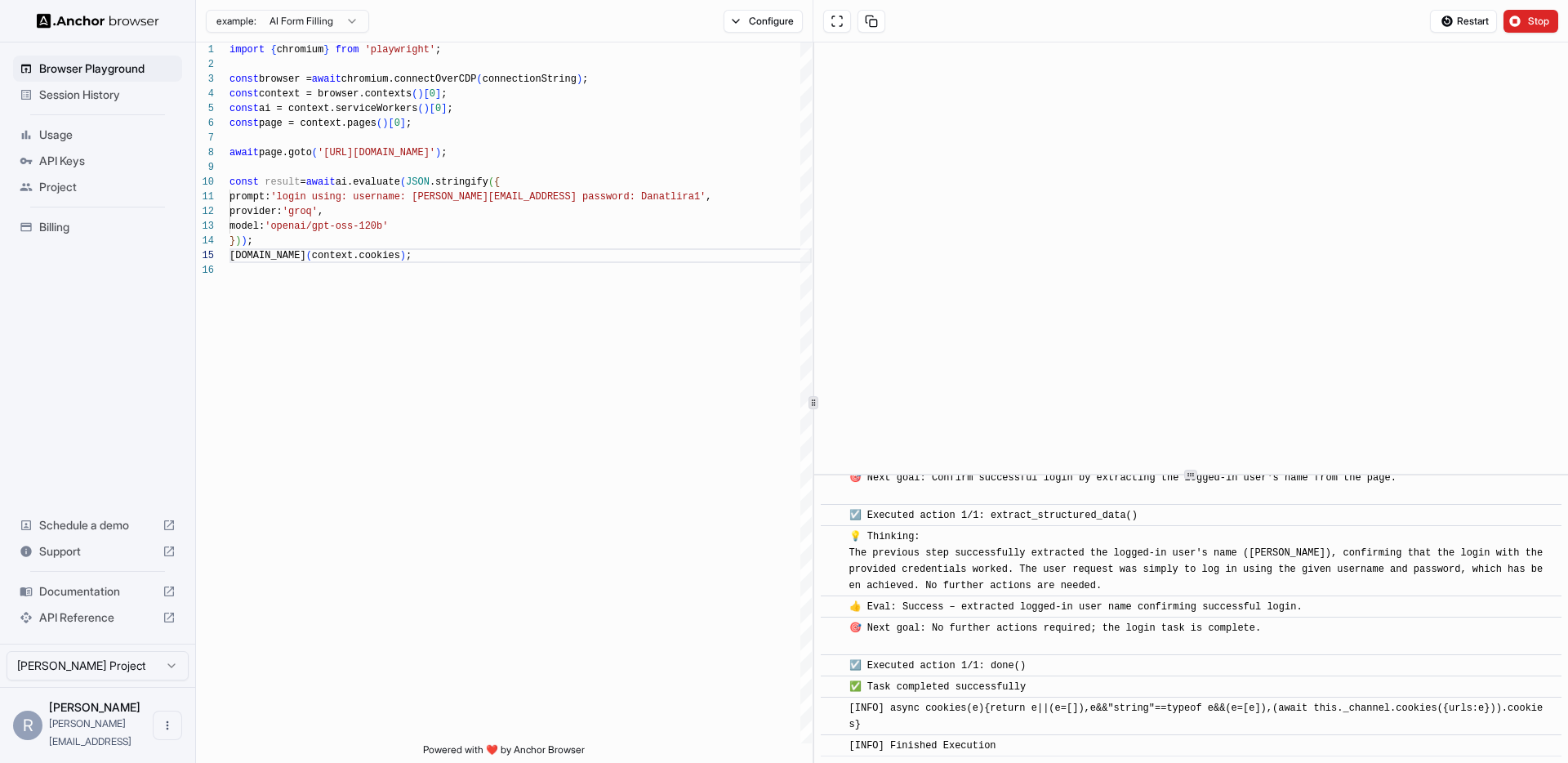
click at [928, 704] on span "[INFO] async cookies(e){return e||(e=[]),e&&"string"==typeof e&&(e=[e]),(await …" at bounding box center [1196, 716] width 694 height 28
click at [413, 250] on div "console.info ( context.cookies ) ;" at bounding box center [520, 256] width 582 height 15
click at [407, 240] on div "} ) ) ;" at bounding box center [520, 241] width 582 height 15
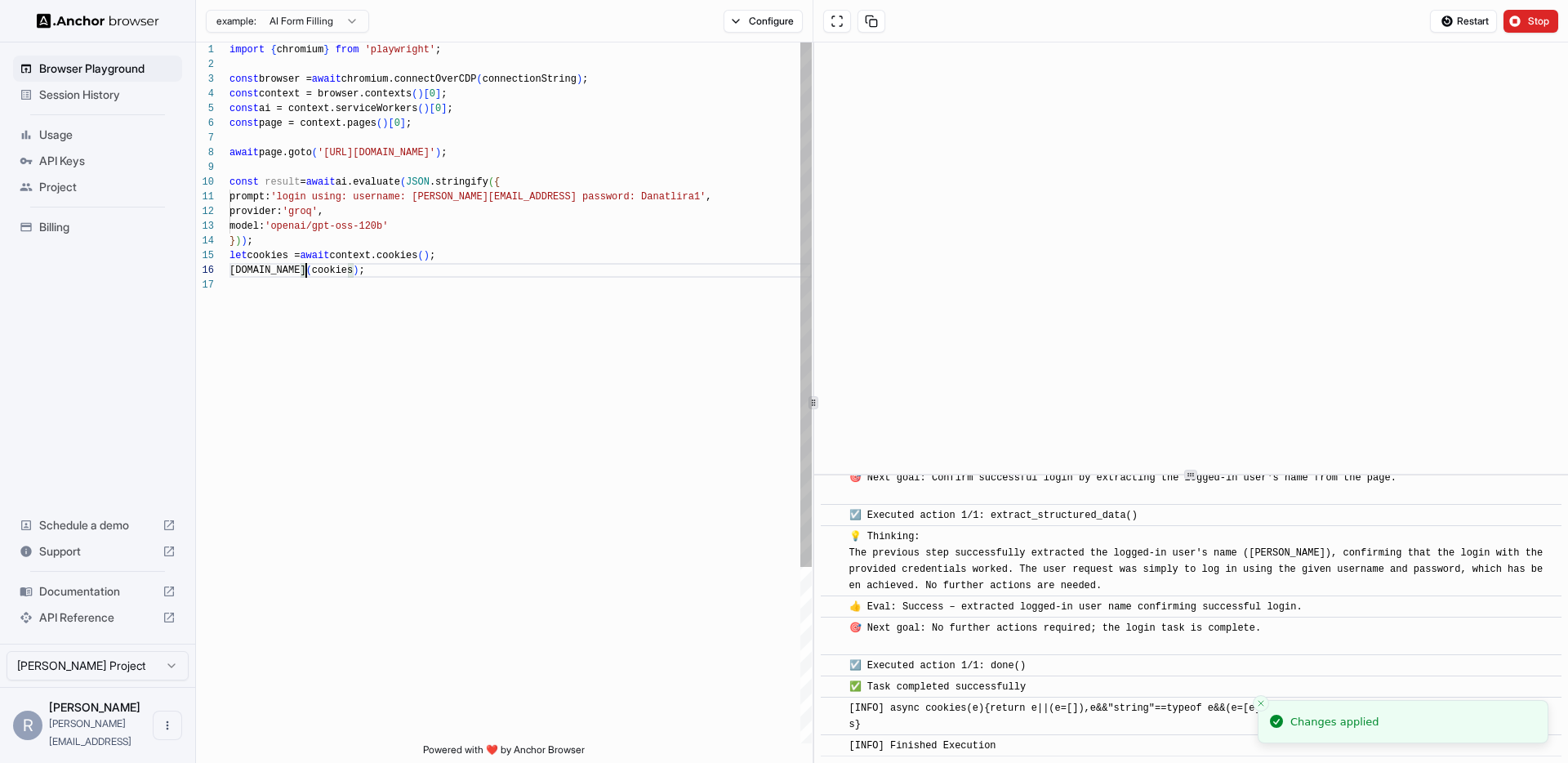
click at [613, 301] on div "import { chromium } from 'playwright' ; const browser = await chromium.connectO…" at bounding box center [520, 510] width 582 height 936
click at [310, 271] on div "import { chromium } from 'playwright' ; const browser = await chromium.connectO…" at bounding box center [520, 510] width 582 height 936
click at [306, 271] on div "import { chromium } from 'playwright' ; const browser = await chromium.connectO…" at bounding box center [520, 510] width 582 height 936
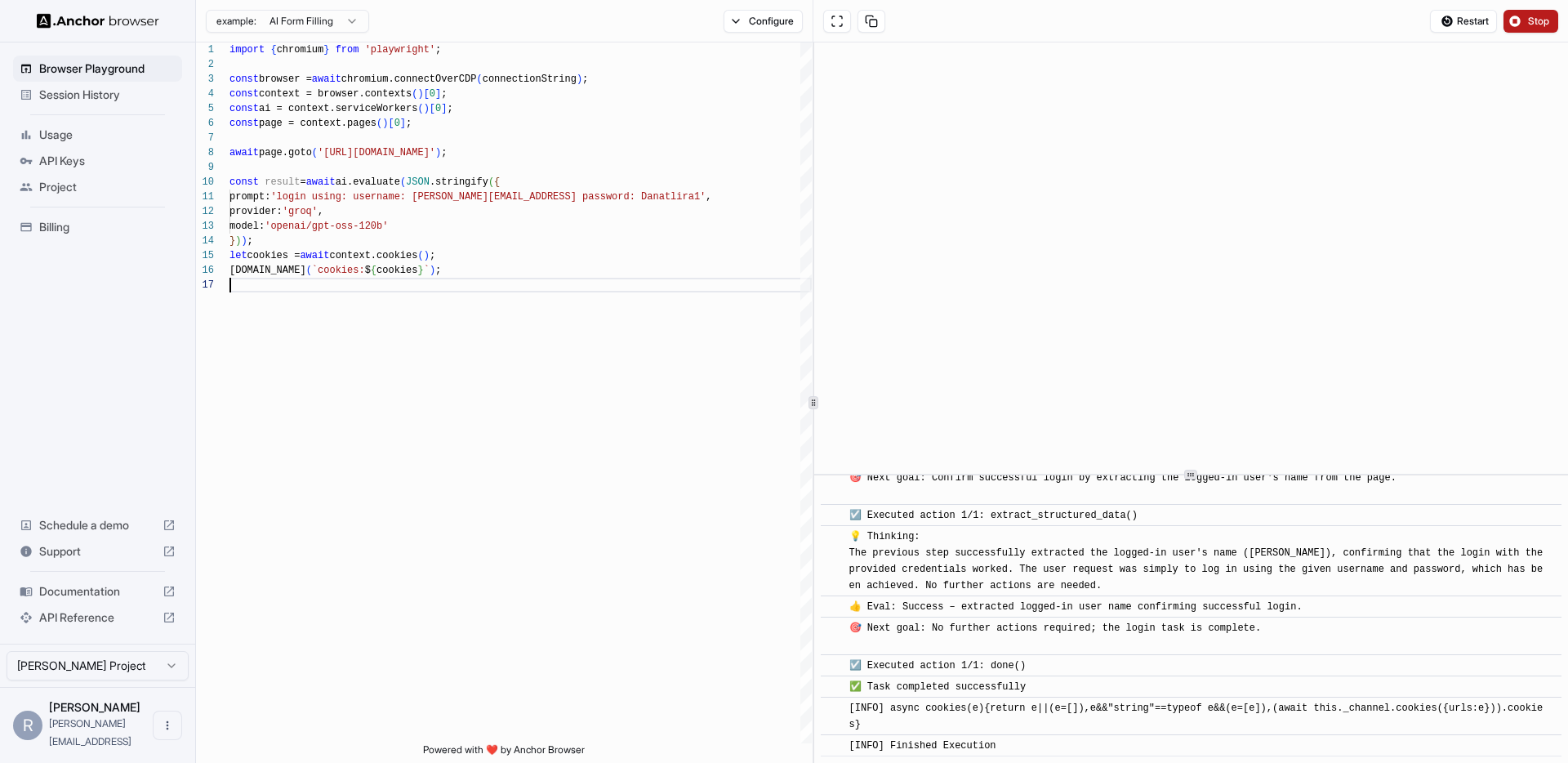
click at [1518, 19] on button "Stop" at bounding box center [1531, 21] width 55 height 23
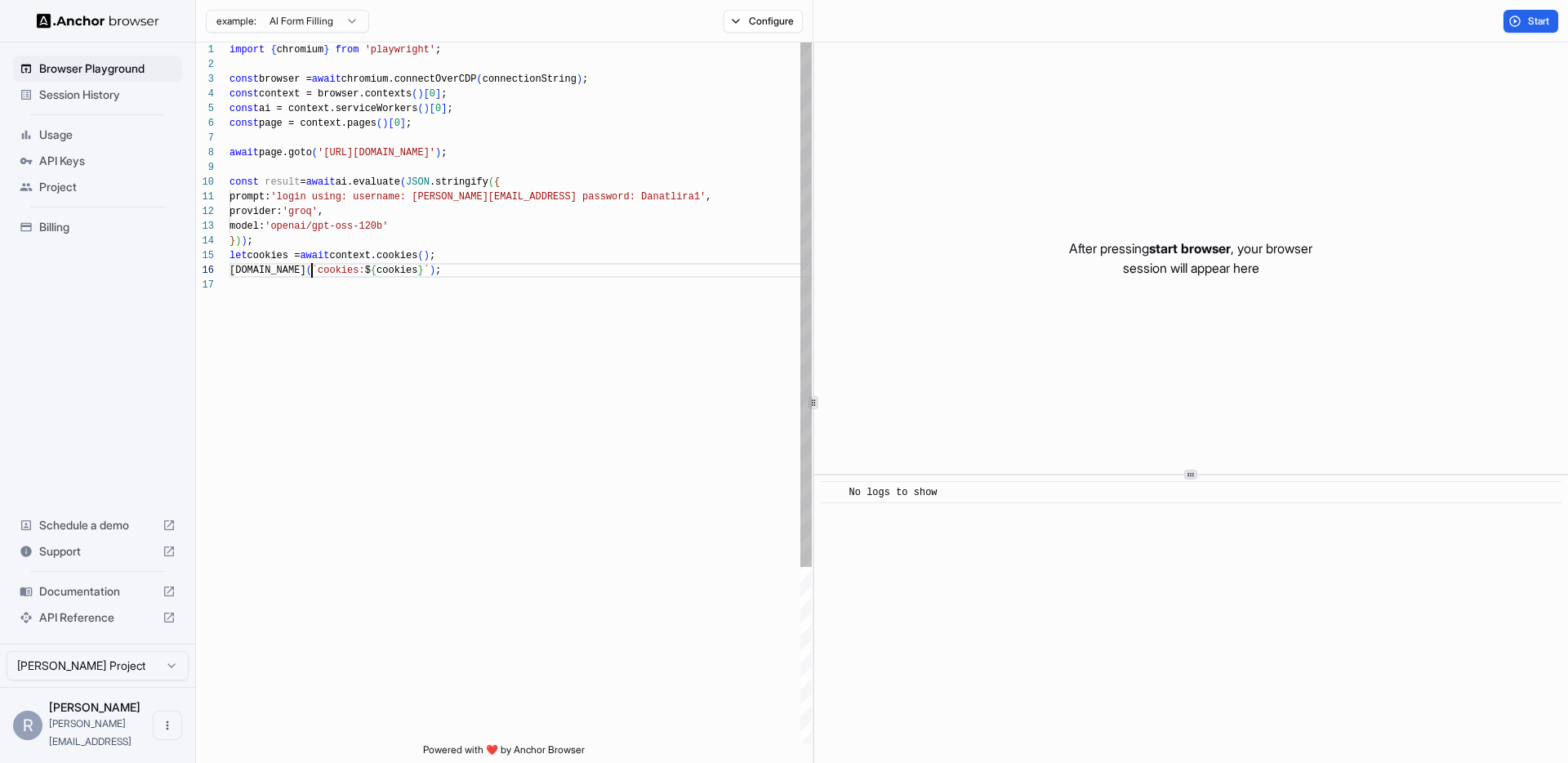
click at [310, 270] on div "import { chromium } from 'playwright' ; const browser = await chromium.connectO…" at bounding box center [520, 510] width 582 height 936
click at [288, 269] on div "import { chromium } from 'playwright' ; const browser = await chromium.connectO…" at bounding box center [520, 510] width 582 height 936
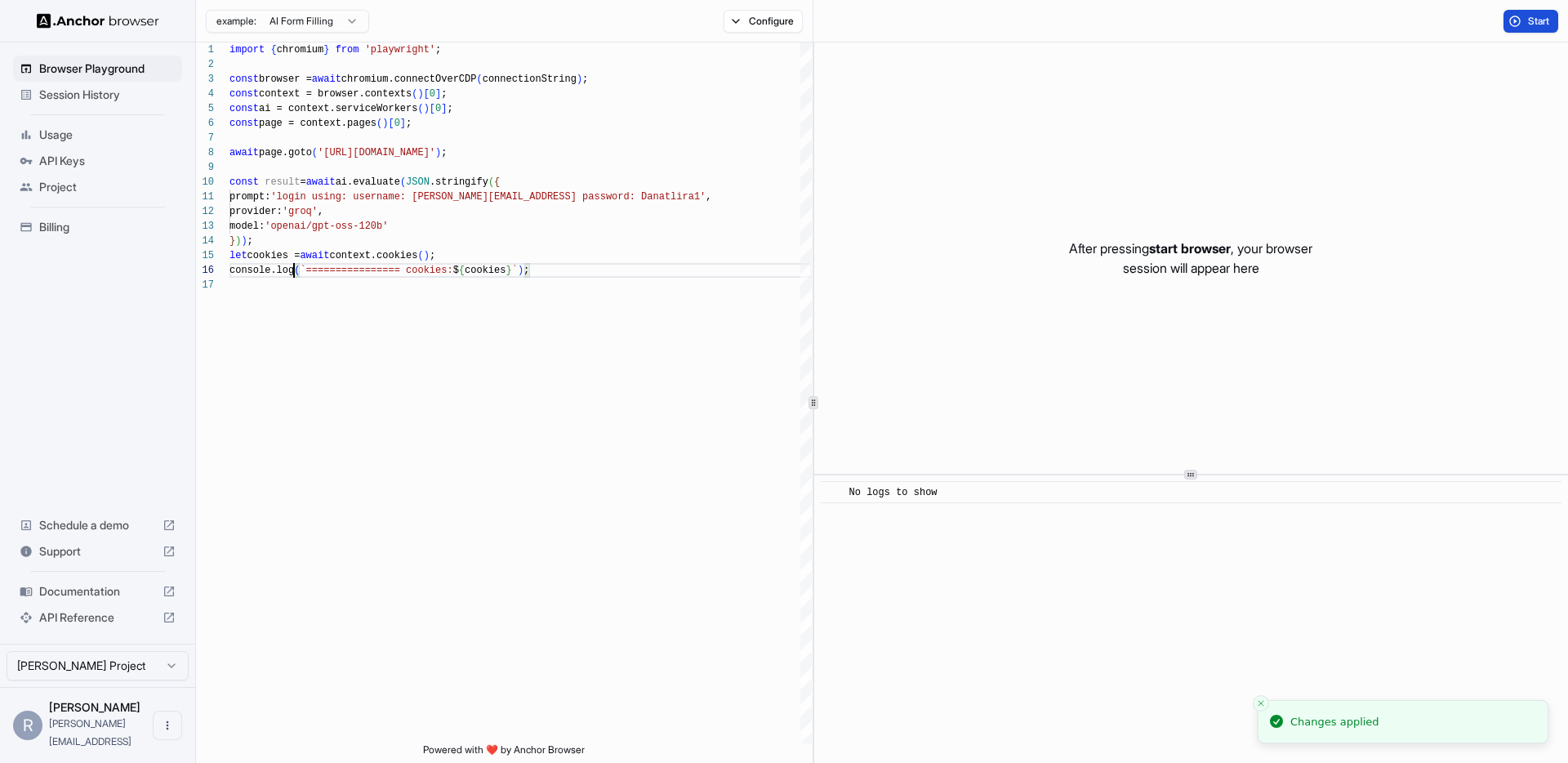
type textarea "**********"
click at [1541, 25] on span "Start" at bounding box center [1539, 21] width 23 height 13
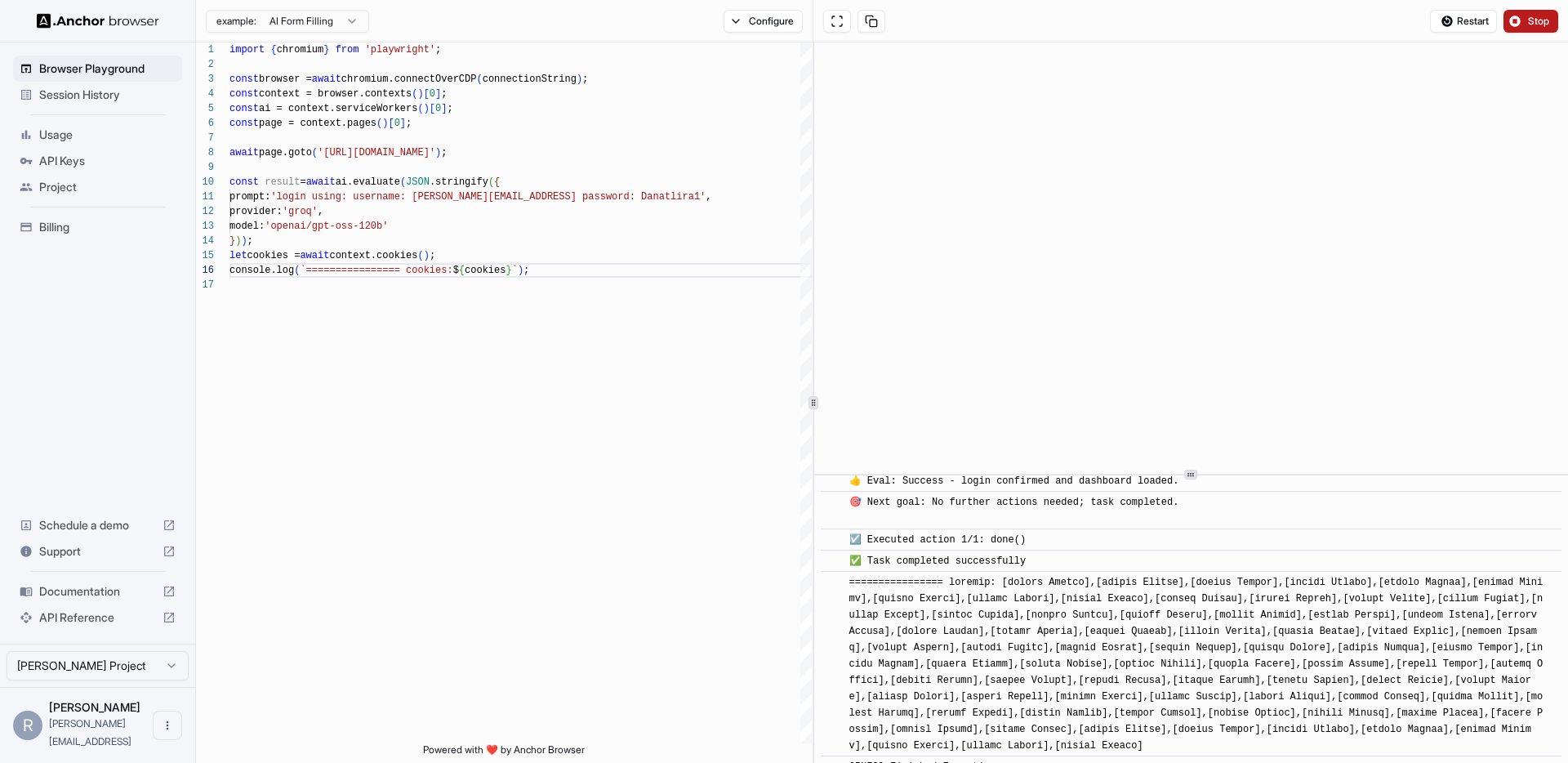
scroll to position [521, 0]
